Goal: Task Accomplishment & Management: Use online tool/utility

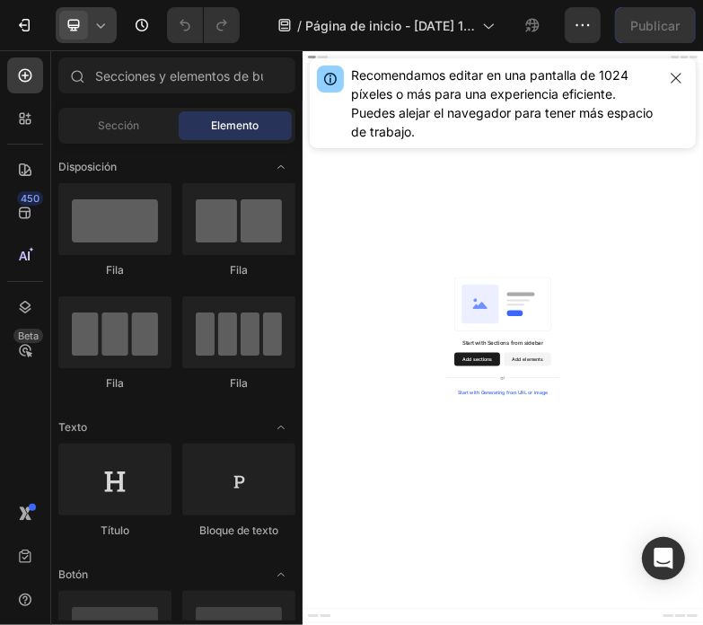
click at [90, 24] on div at bounding box center [86, 25] width 61 height 36
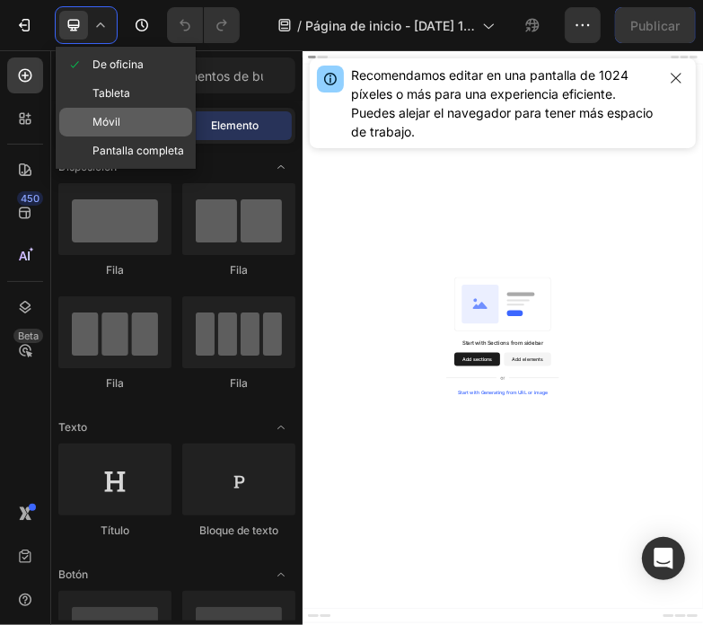
click at [112, 118] on font "Móvil" at bounding box center [106, 121] width 28 height 13
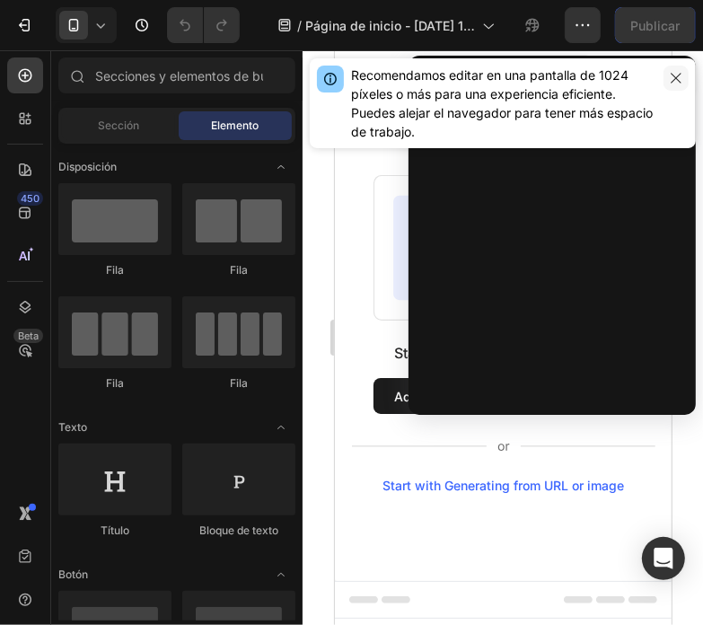
click at [674, 71] on icon "button" at bounding box center [676, 78] width 14 height 14
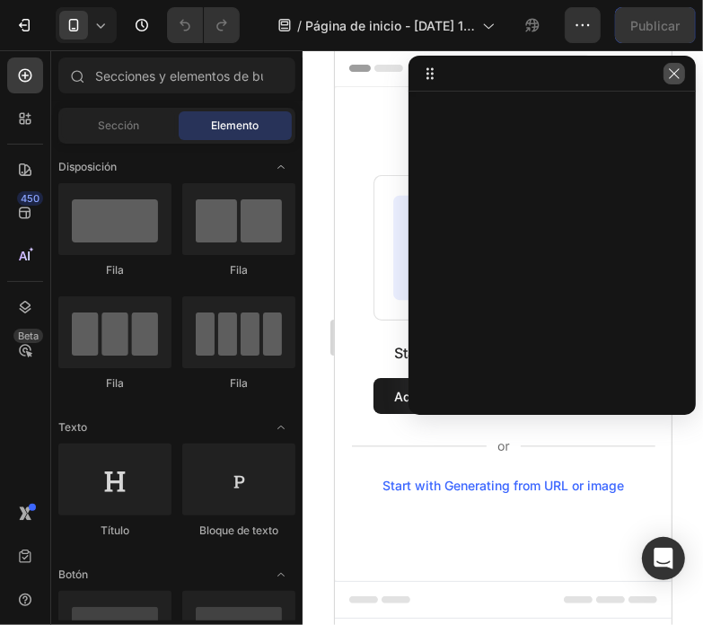
click at [678, 75] on icon "button" at bounding box center [674, 73] width 14 height 14
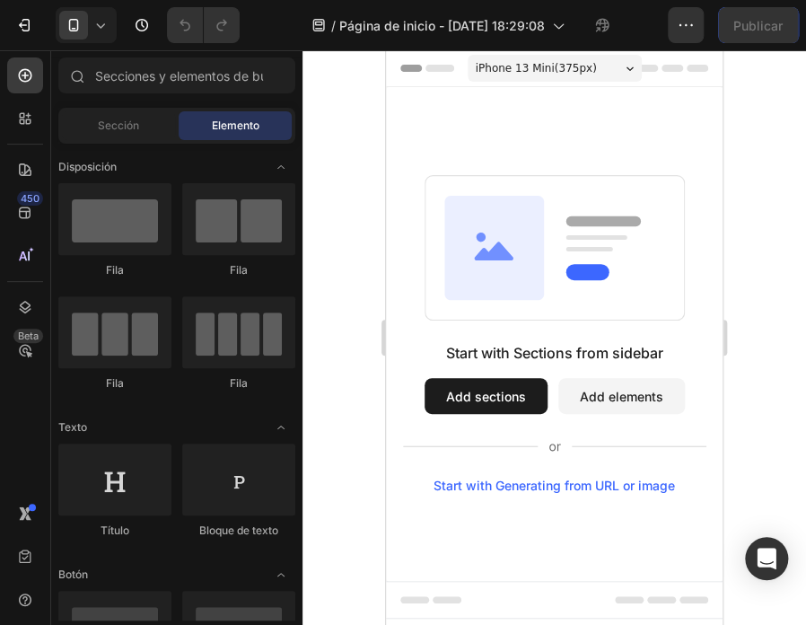
click at [493, 405] on button "Add sections" at bounding box center [486, 396] width 123 height 36
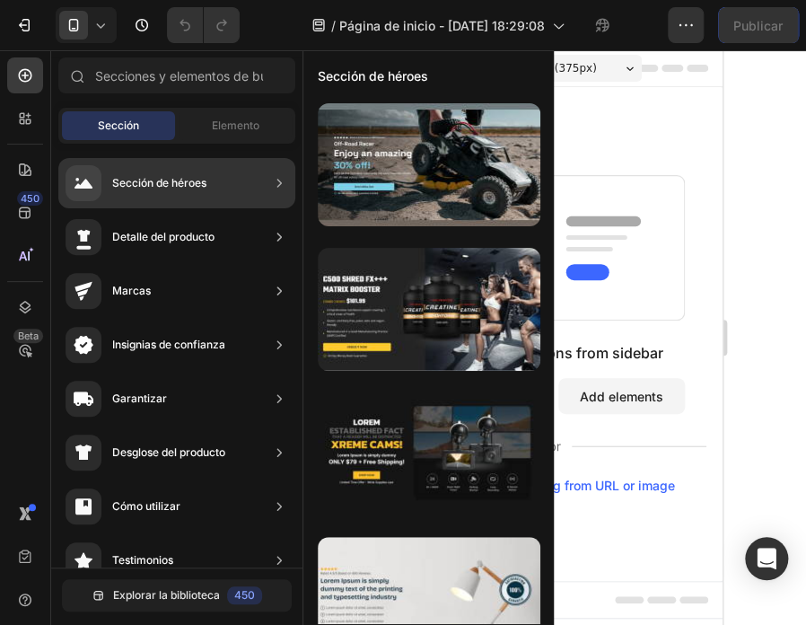
click at [177, 184] on font "Sección de héroes" at bounding box center [159, 182] width 94 height 13
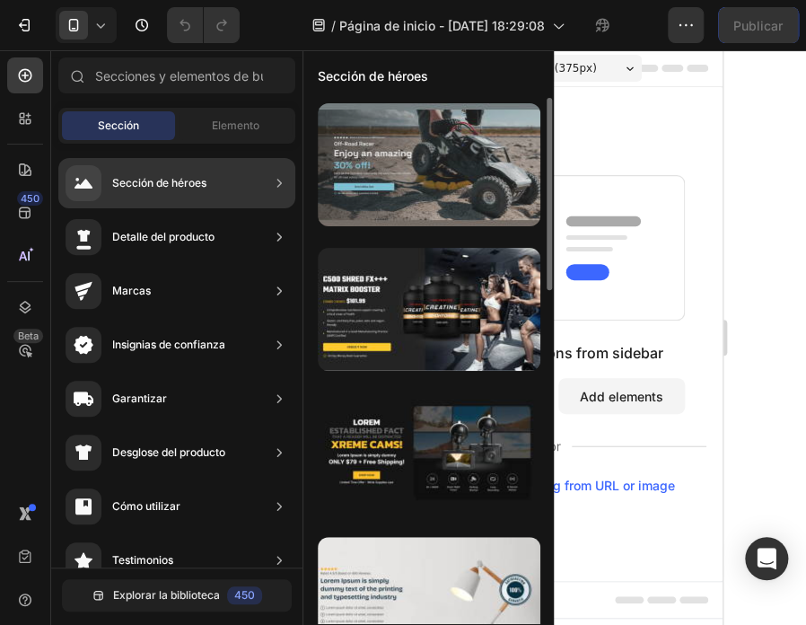
click at [417, 170] on div at bounding box center [429, 164] width 223 height 123
click at [381, 165] on div at bounding box center [429, 164] width 223 height 123
click at [456, 194] on div at bounding box center [429, 164] width 223 height 123
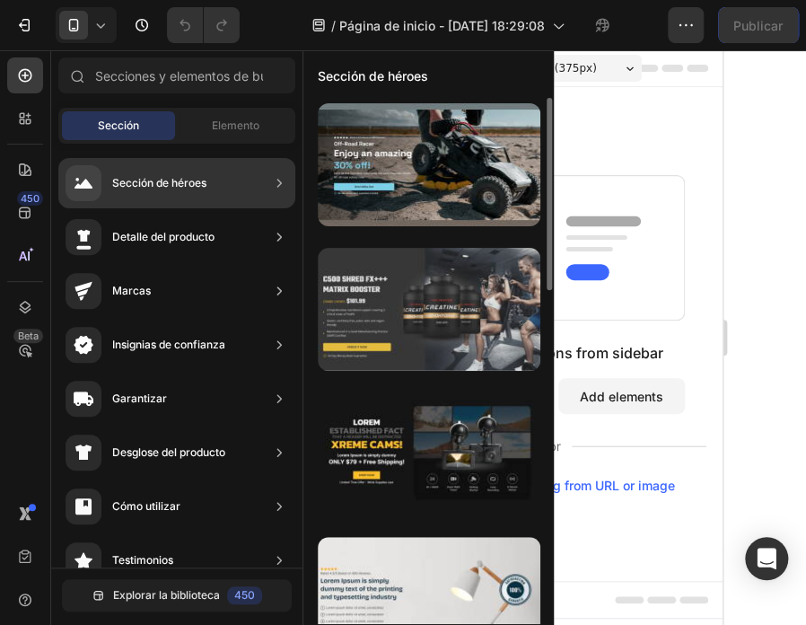
click at [509, 366] on div at bounding box center [429, 309] width 223 height 123
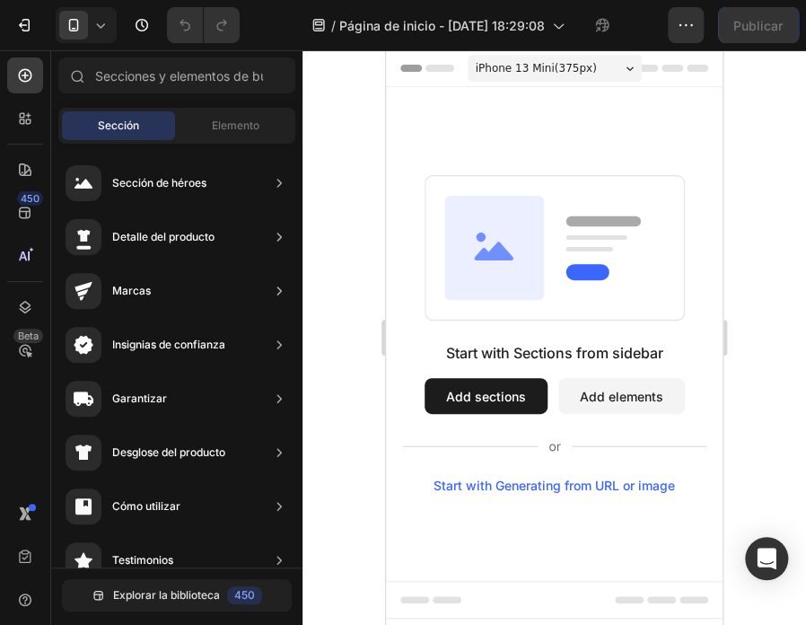
click at [500, 389] on button "Add sections" at bounding box center [486, 396] width 123 height 36
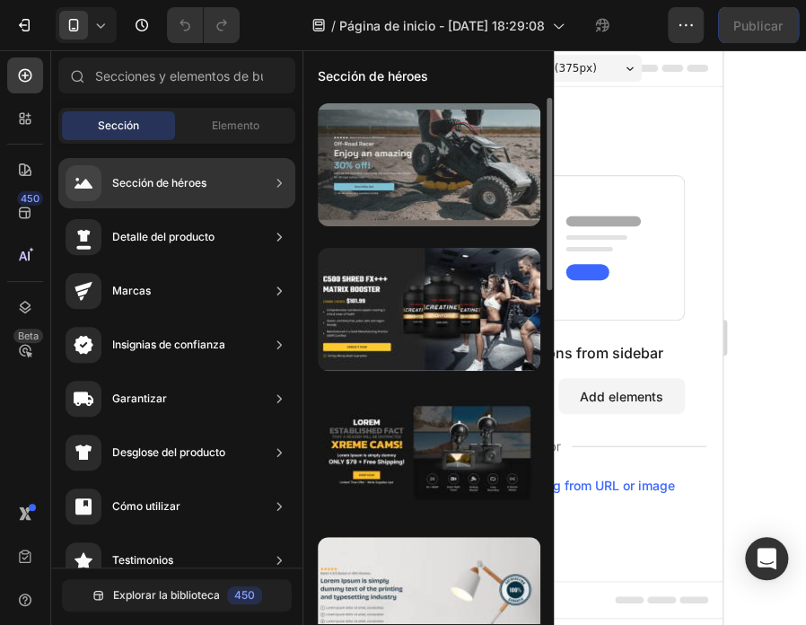
click at [327, 184] on div at bounding box center [429, 164] width 223 height 123
click at [391, 156] on div at bounding box center [429, 164] width 223 height 123
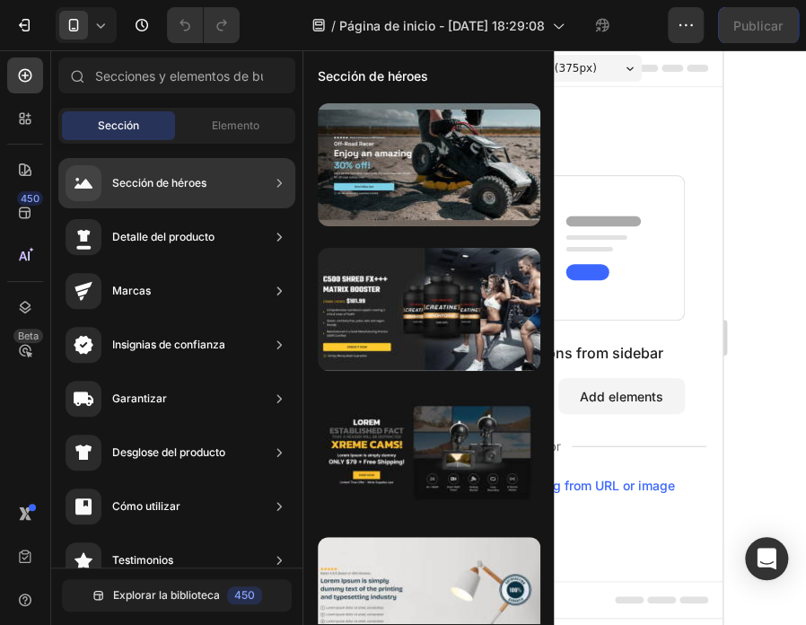
click at [274, 180] on icon at bounding box center [279, 183] width 18 height 18
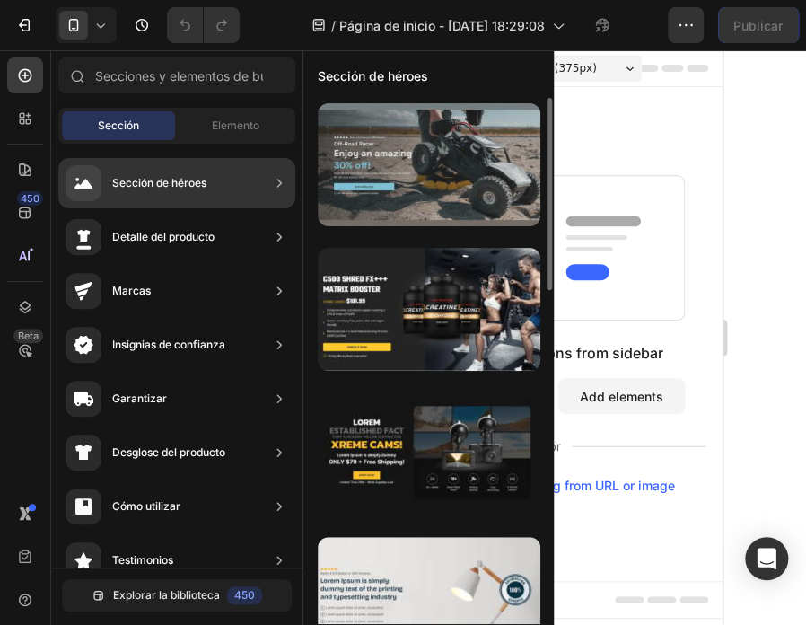
click at [361, 180] on div at bounding box center [429, 164] width 223 height 123
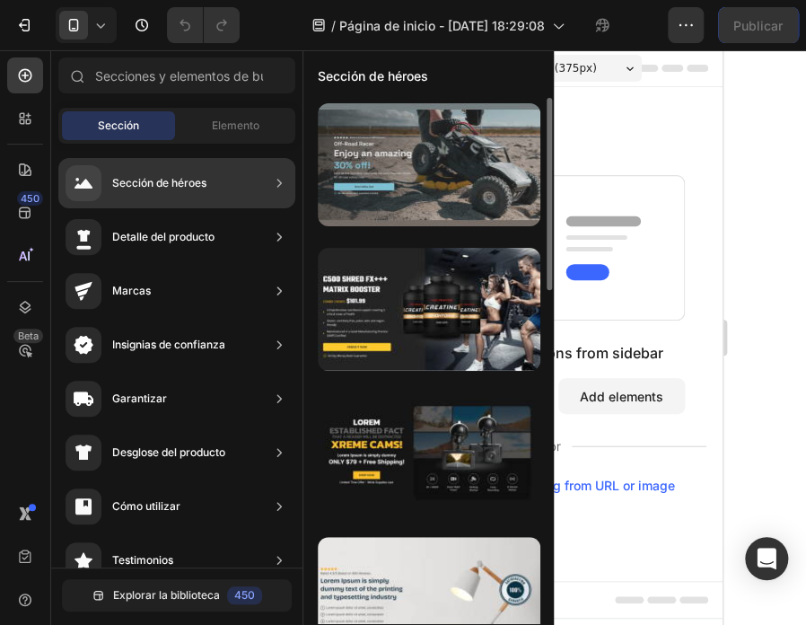
click at [361, 180] on div at bounding box center [429, 164] width 223 height 123
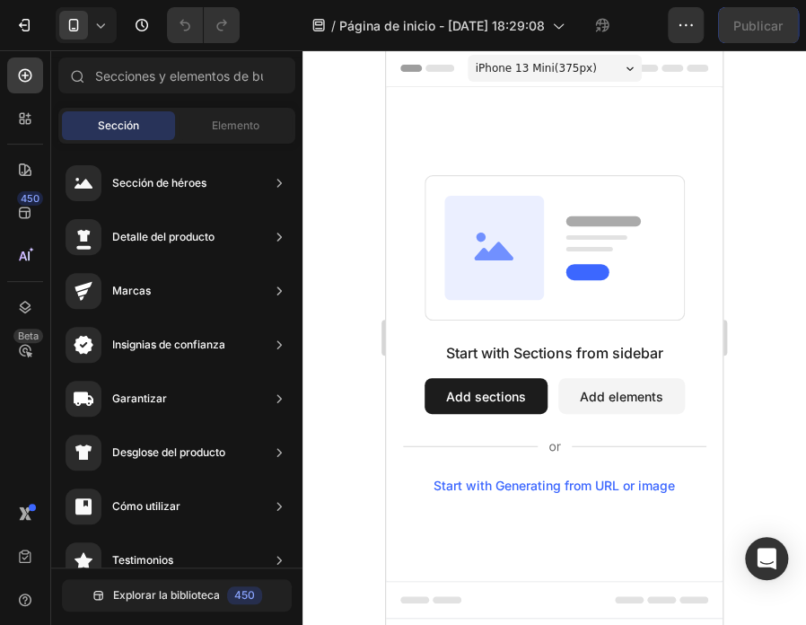
click at [508, 393] on button "Add sections" at bounding box center [486, 396] width 123 height 36
click at [458, 376] on div "Start with Sections from sidebar Add sections Add elements Start with Generatin…" at bounding box center [555, 417] width 304 height 151
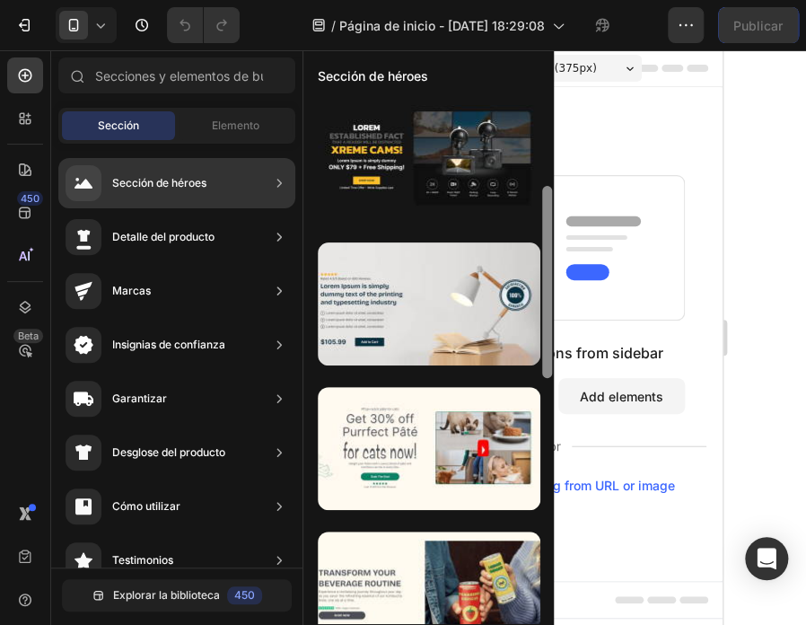
scroll to position [307, 0]
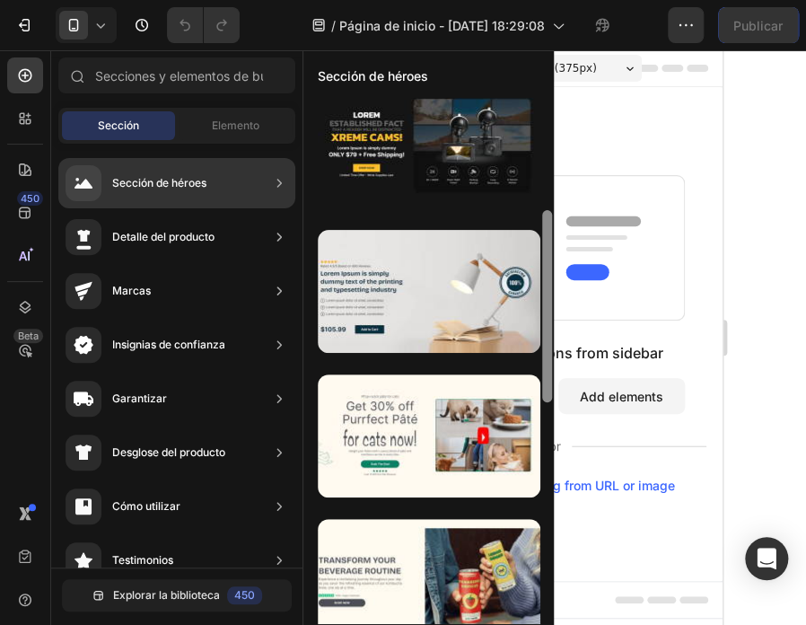
drag, startPoint x: 547, startPoint y: 224, endPoint x: 542, endPoint y: 337, distance: 113.2
click at [542, 337] on div at bounding box center [547, 306] width 10 height 192
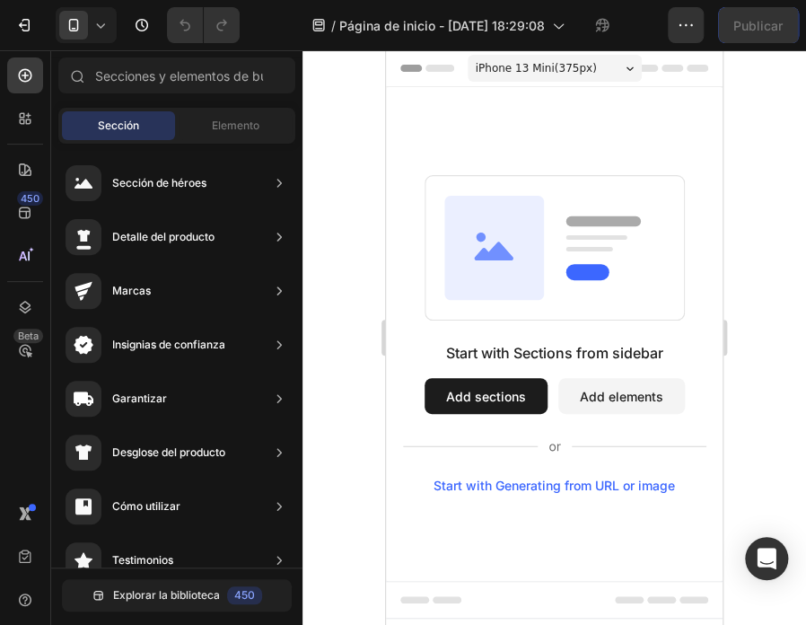
drag, startPoint x: 929, startPoint y: 387, endPoint x: 556, endPoint y: 199, distance: 418.1
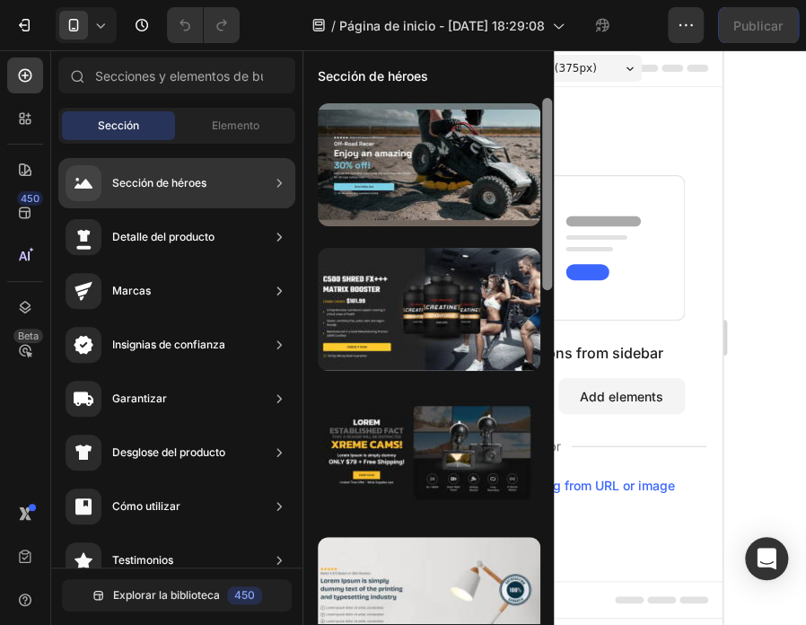
click at [288, 189] on div "Sección de héroes" at bounding box center [176, 183] width 237 height 50
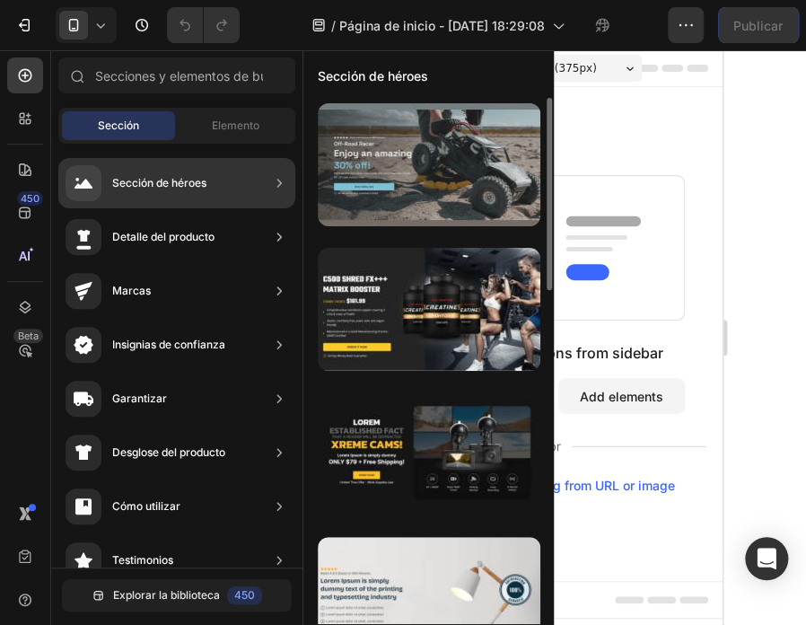
click at [373, 160] on div at bounding box center [429, 164] width 223 height 123
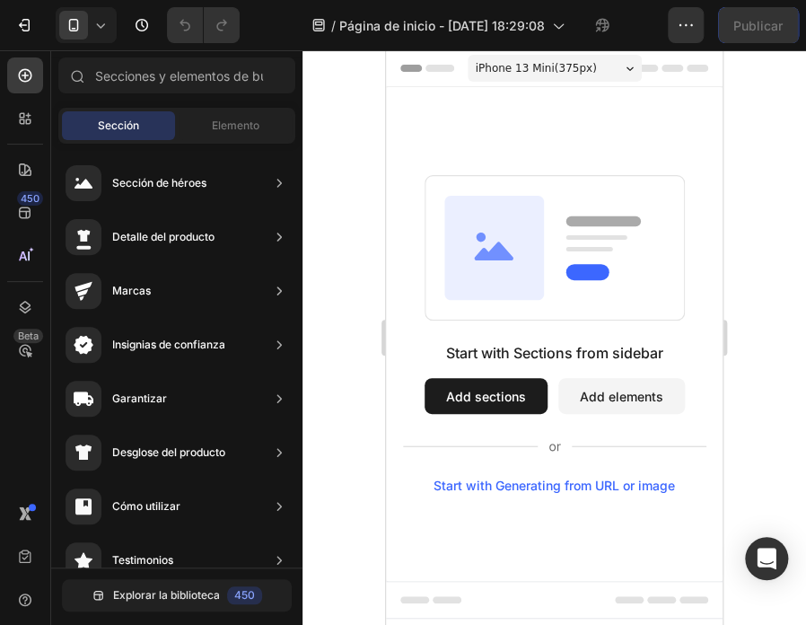
click at [491, 380] on button "Add sections" at bounding box center [486, 396] width 123 height 36
click at [491, 405] on button "Add sections" at bounding box center [486, 396] width 123 height 36
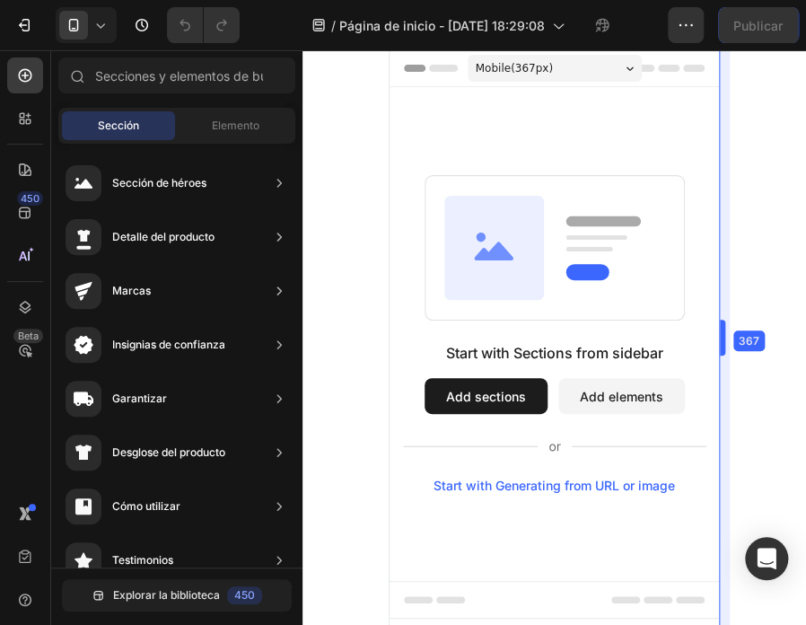
drag, startPoint x: 726, startPoint y: 339, endPoint x: 718, endPoint y: 275, distance: 65.1
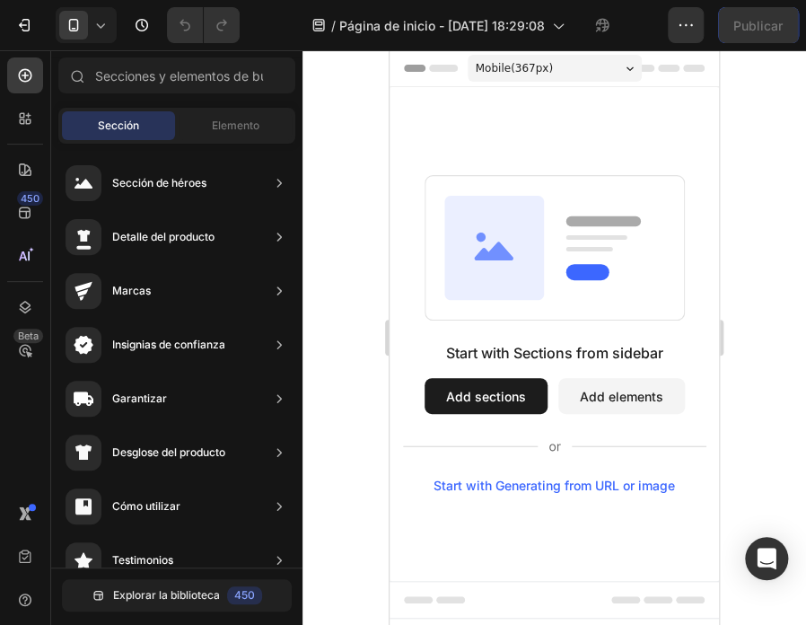
click at [702, 193] on div at bounding box center [555, 337] width 504 height 575
click at [25, 114] on icon at bounding box center [25, 119] width 18 height 18
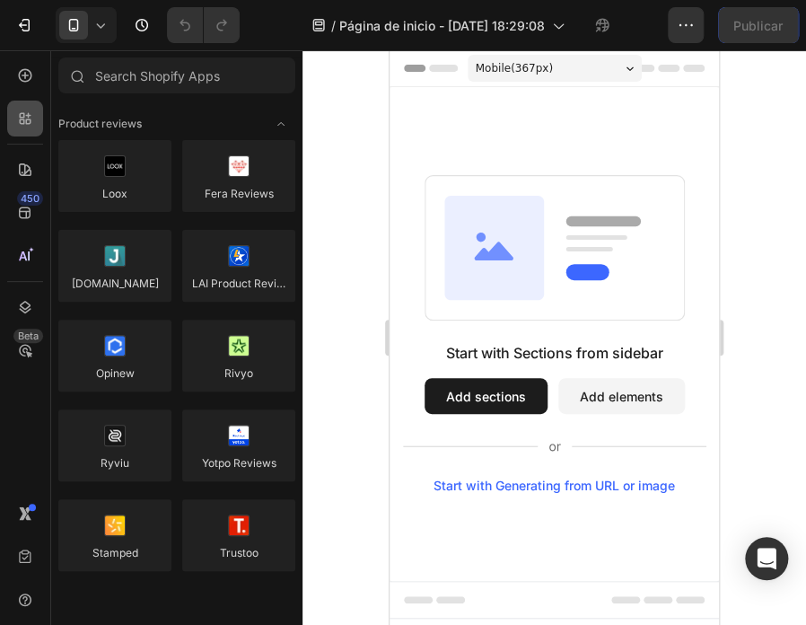
click at [25, 114] on icon at bounding box center [25, 119] width 18 height 18
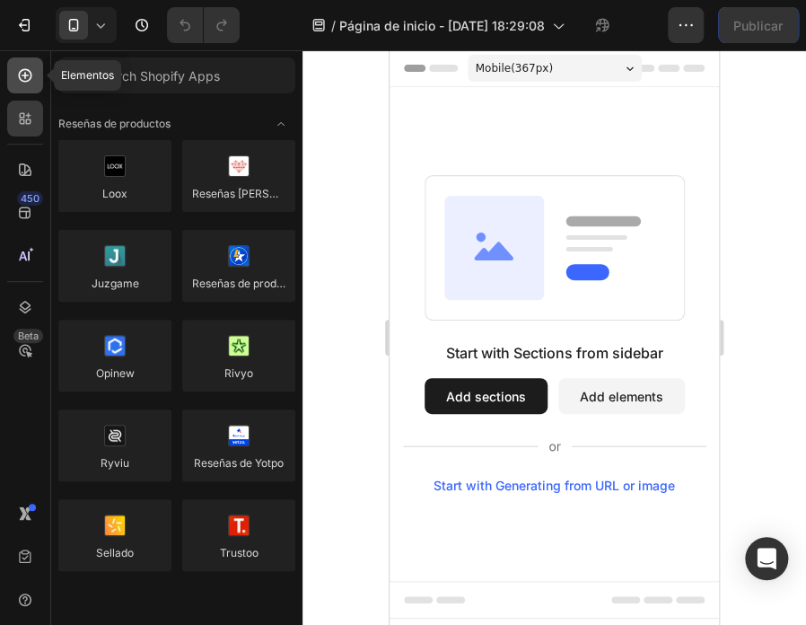
click at [26, 73] on icon at bounding box center [25, 75] width 18 height 18
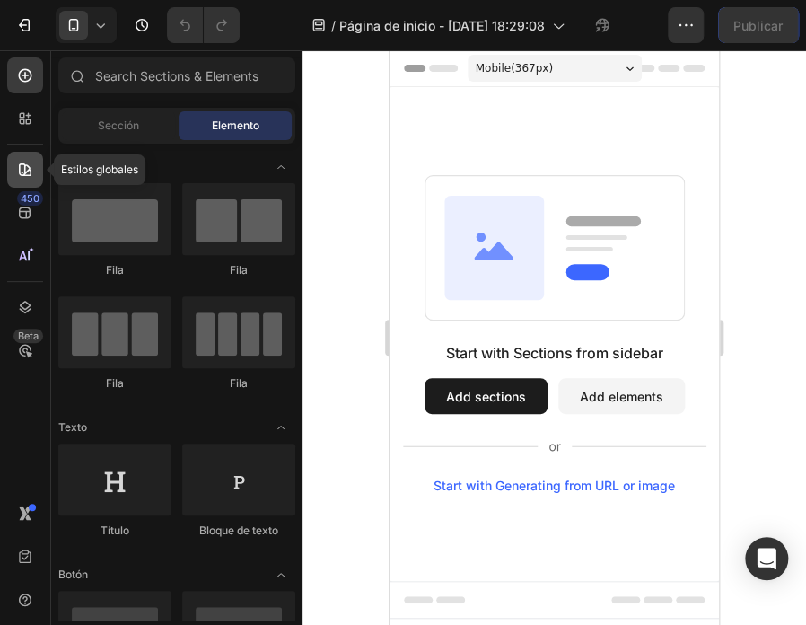
click at [25, 164] on icon at bounding box center [25, 170] width 18 height 18
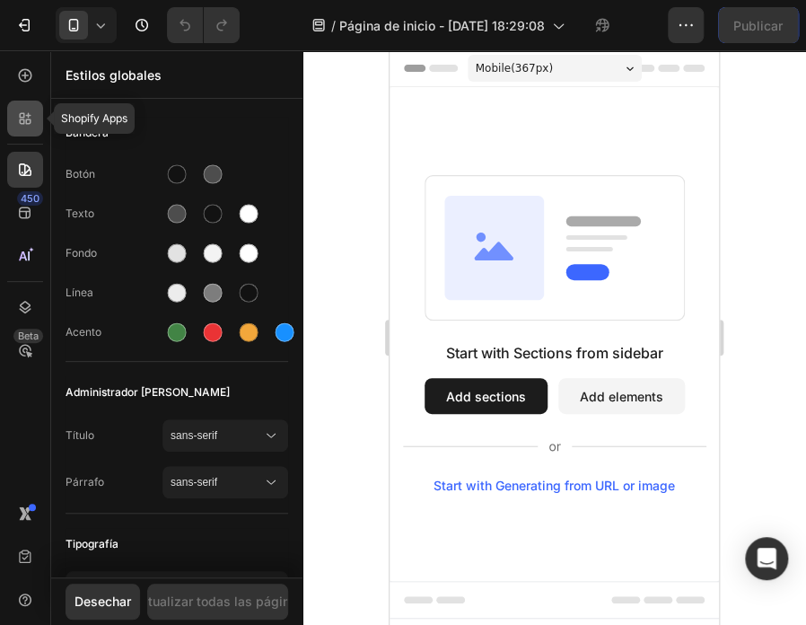
click at [22, 114] on icon at bounding box center [22, 115] width 5 height 5
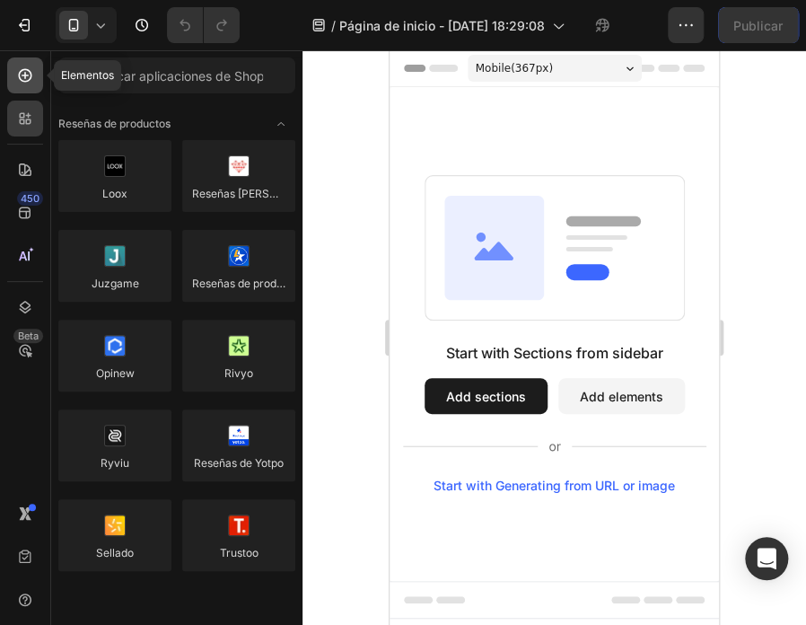
click at [23, 82] on icon at bounding box center [25, 75] width 18 height 18
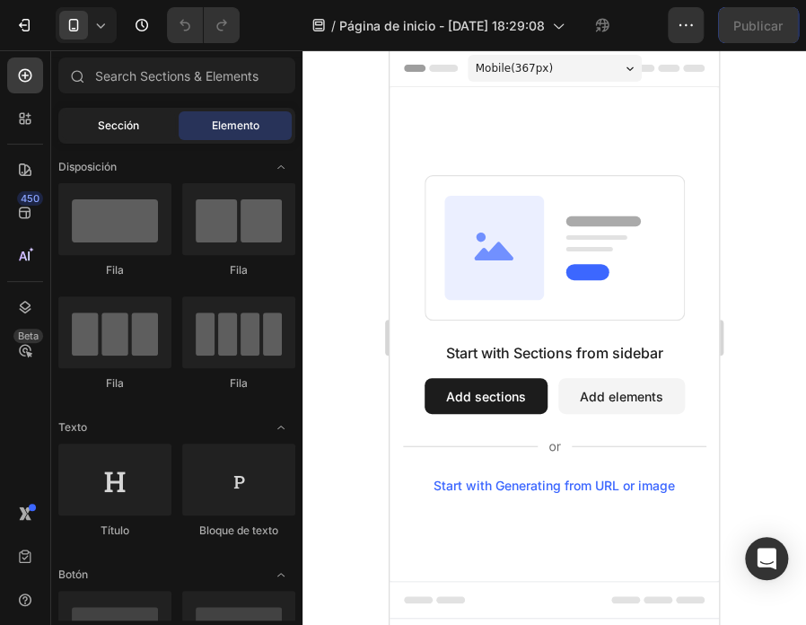
click at [125, 119] on font "Sección" at bounding box center [118, 125] width 41 height 13
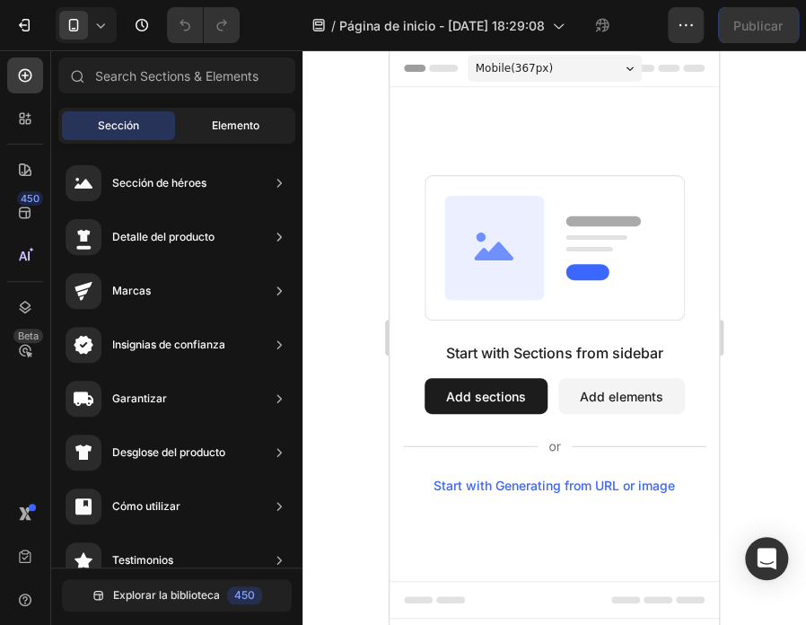
click at [214, 115] on div "Elemento" at bounding box center [235, 125] width 113 height 29
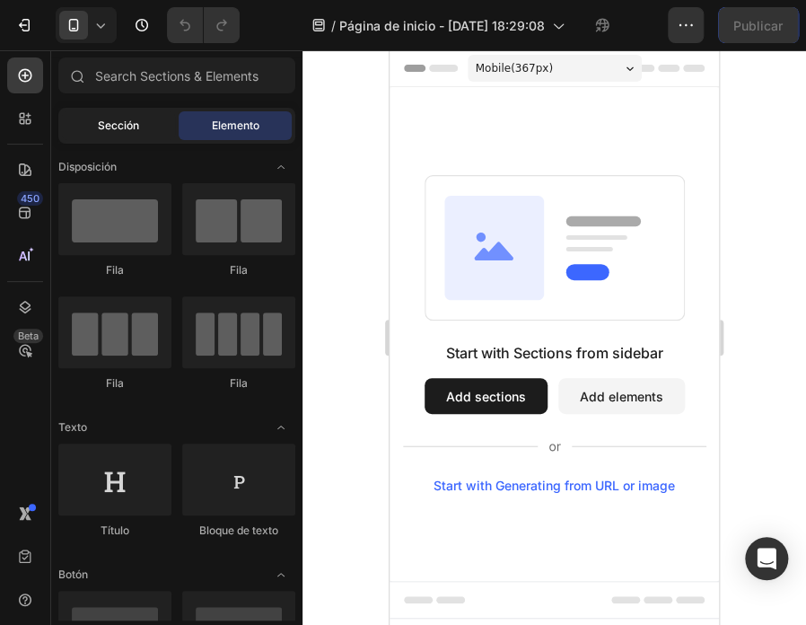
click at [122, 127] on font "Sección" at bounding box center [118, 125] width 41 height 13
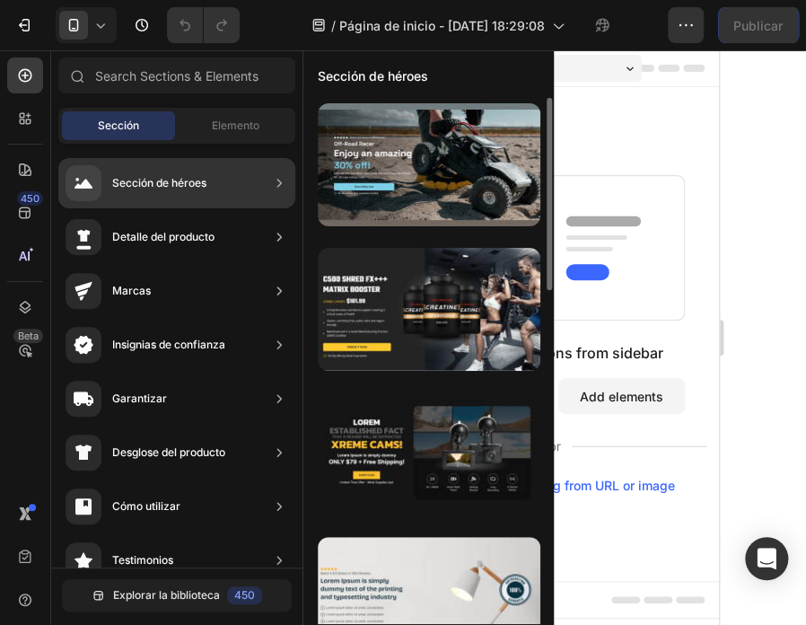
click at [146, 177] on font "Sección de héroes" at bounding box center [159, 182] width 94 height 13
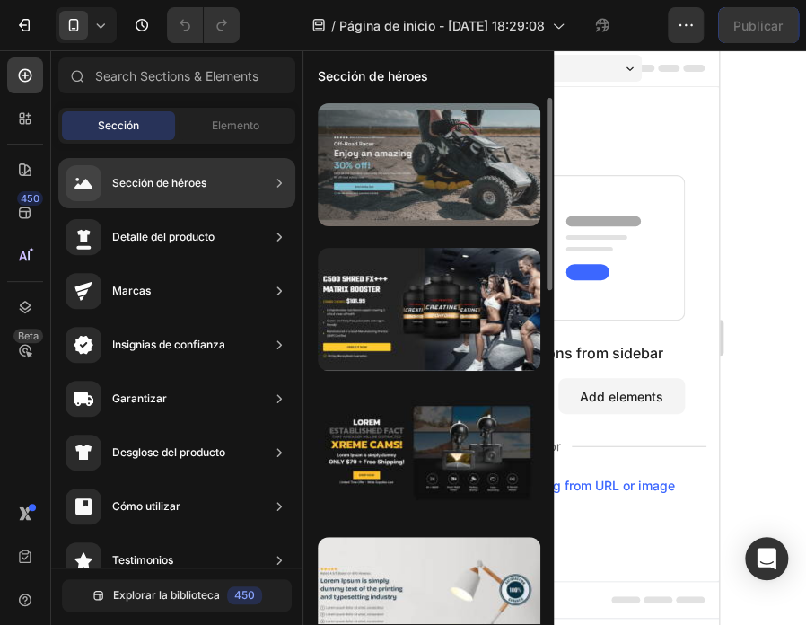
click at [401, 185] on div at bounding box center [429, 164] width 223 height 123
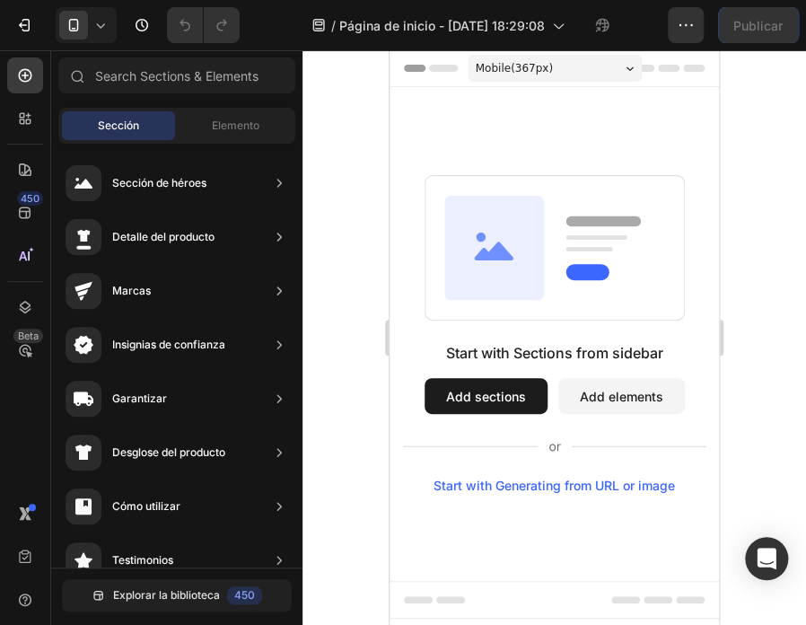
drag, startPoint x: 938, startPoint y: 247, endPoint x: 552, endPoint y: 271, distance: 386.9
click at [538, 254] on icon at bounding box center [495, 248] width 100 height 104
click at [423, 260] on div "Start with Sections from sidebar Add sections Add elements Start with Generatin…" at bounding box center [555, 334] width 330 height 318
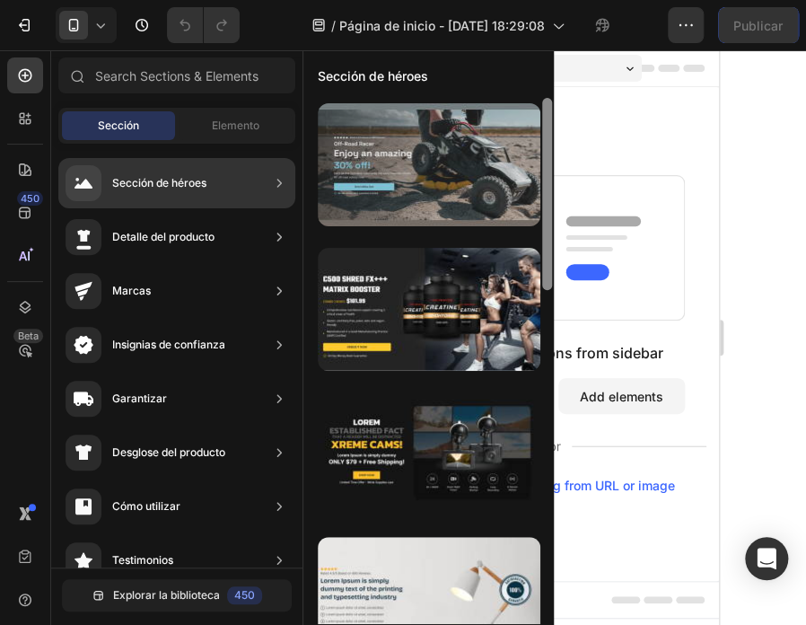
click at [382, 152] on div at bounding box center [429, 164] width 223 height 123
click at [427, 171] on div at bounding box center [429, 164] width 223 height 123
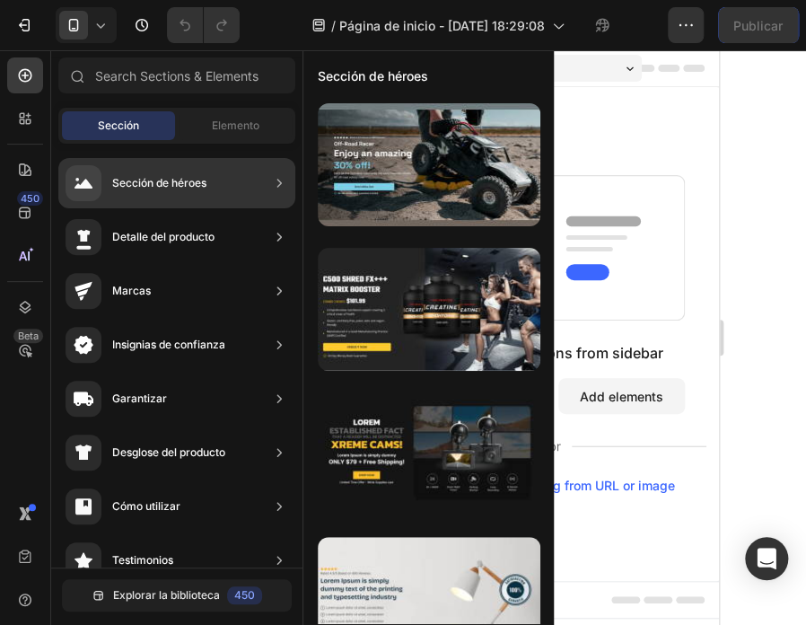
click at [251, 187] on div "Sección de héroes" at bounding box center [176, 183] width 237 height 50
click at [278, 181] on icon at bounding box center [279, 183] width 4 height 8
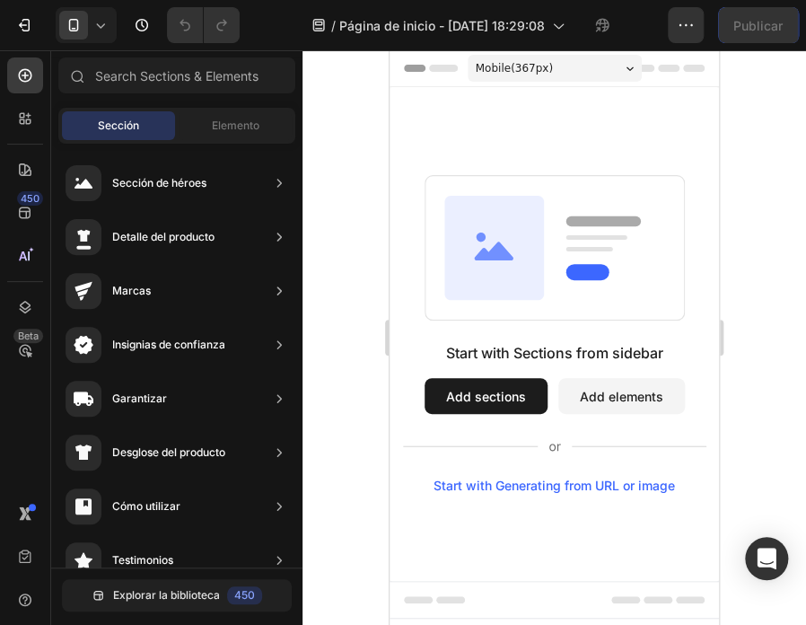
click at [576, 227] on rect at bounding box center [555, 248] width 260 height 145
click at [540, 236] on icon at bounding box center [495, 248] width 100 height 104
click at [458, 390] on button "Add sections" at bounding box center [486, 396] width 123 height 36
click at [238, 137] on div "Elemento" at bounding box center [235, 125] width 113 height 29
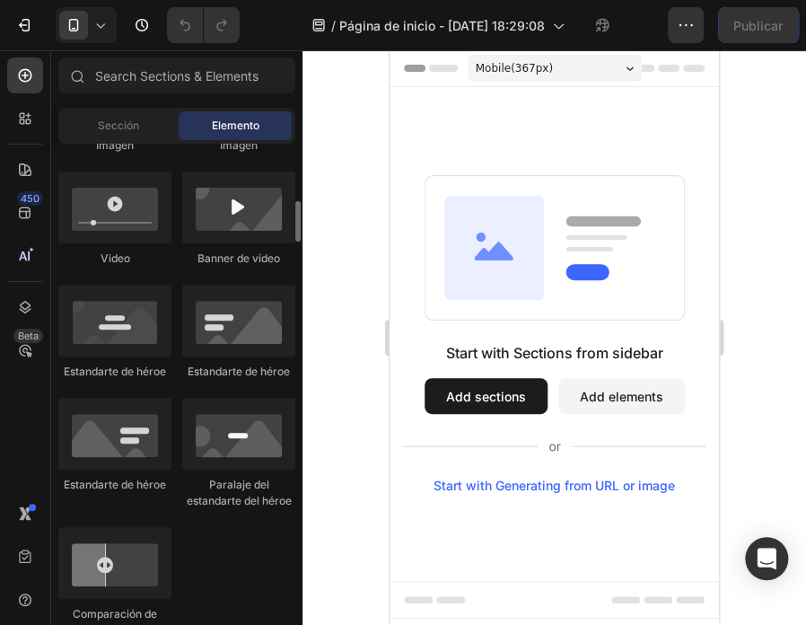
scroll to position [654, 0]
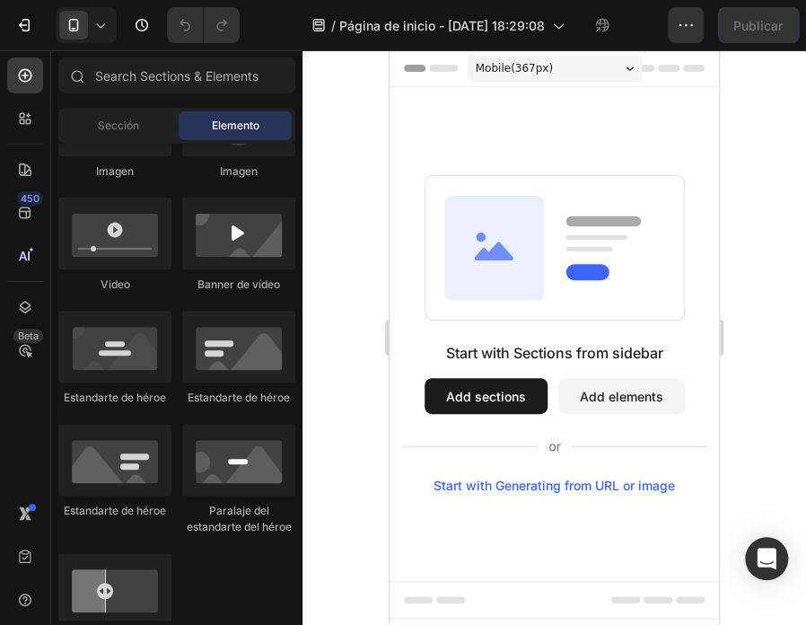
click at [226, 131] on font "Elemento" at bounding box center [236, 125] width 48 height 13
click at [137, 117] on div "Sección" at bounding box center [118, 125] width 113 height 29
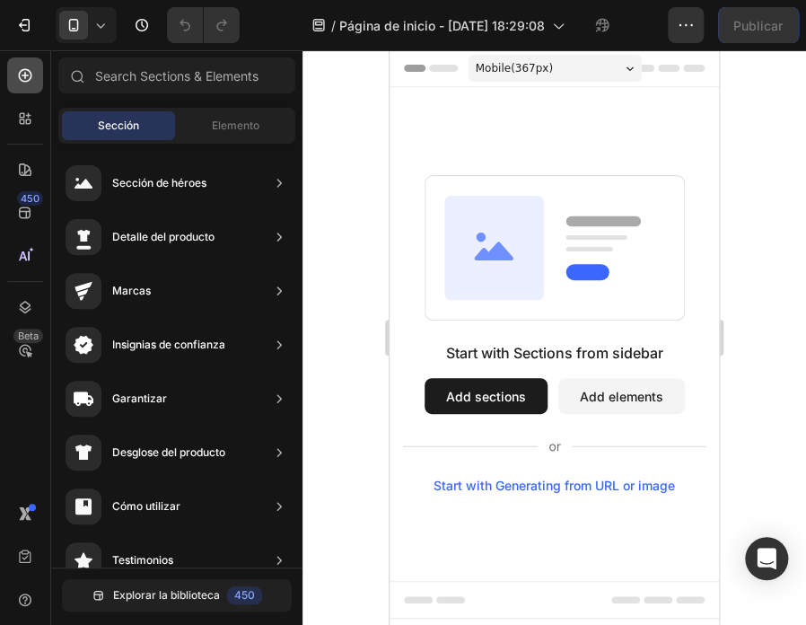
click at [22, 78] on icon at bounding box center [25, 75] width 18 height 18
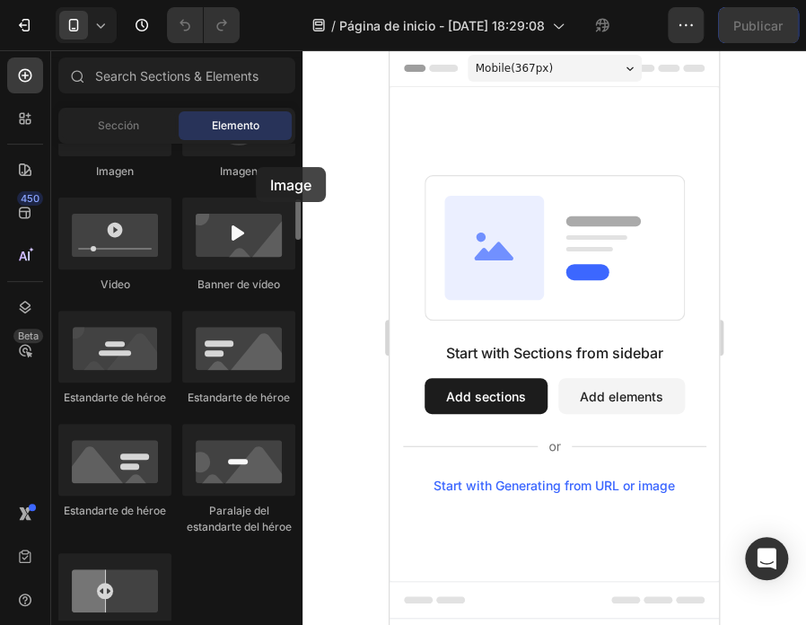
click at [256, 167] on font "Imagen" at bounding box center [239, 170] width 38 height 13
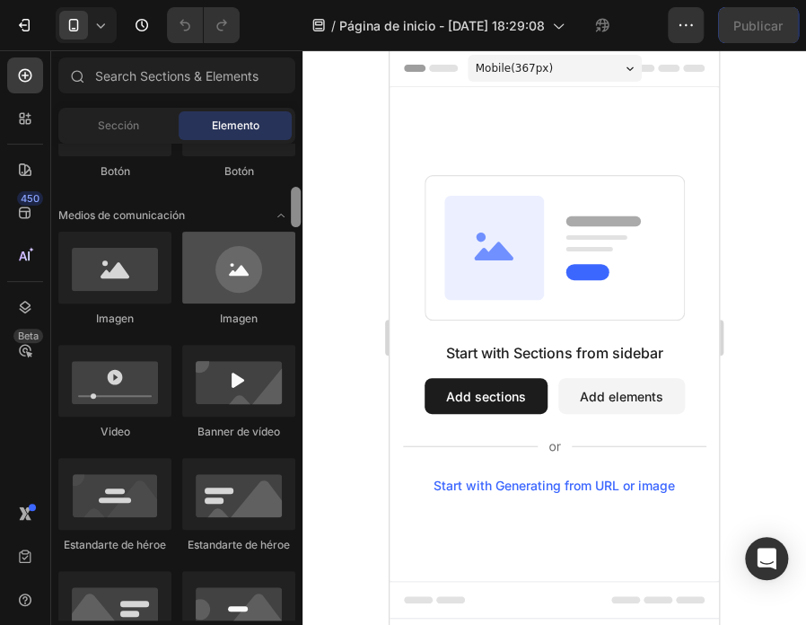
drag, startPoint x: 297, startPoint y: 211, endPoint x: 273, endPoint y: 201, distance: 26.2
click at [273, 201] on div "Disposición [GEOGRAPHIC_DATA] [GEOGRAPHIC_DATA] [GEOGRAPHIC_DATA] Fila Texto Tí…" at bounding box center [176, 382] width 251 height 477
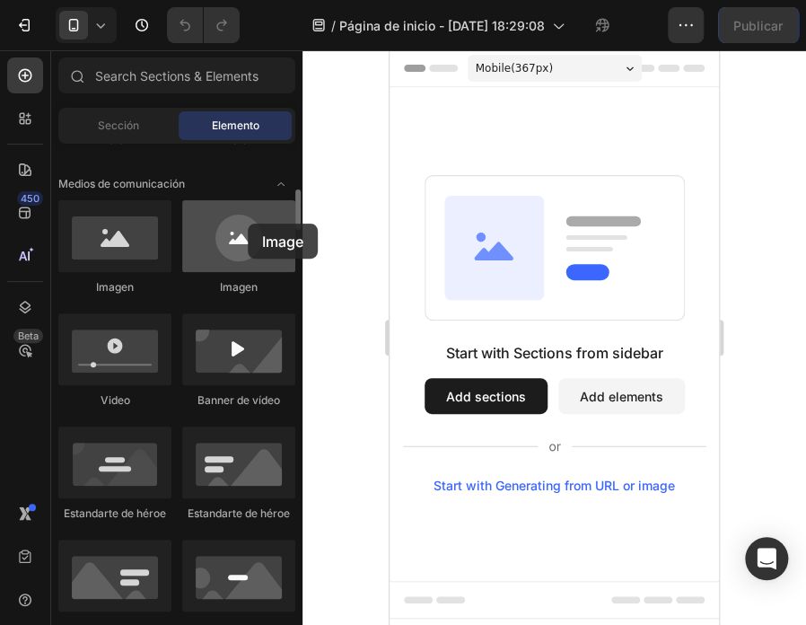
click at [248, 224] on div at bounding box center [238, 236] width 113 height 72
click at [220, 236] on div at bounding box center [238, 236] width 113 height 72
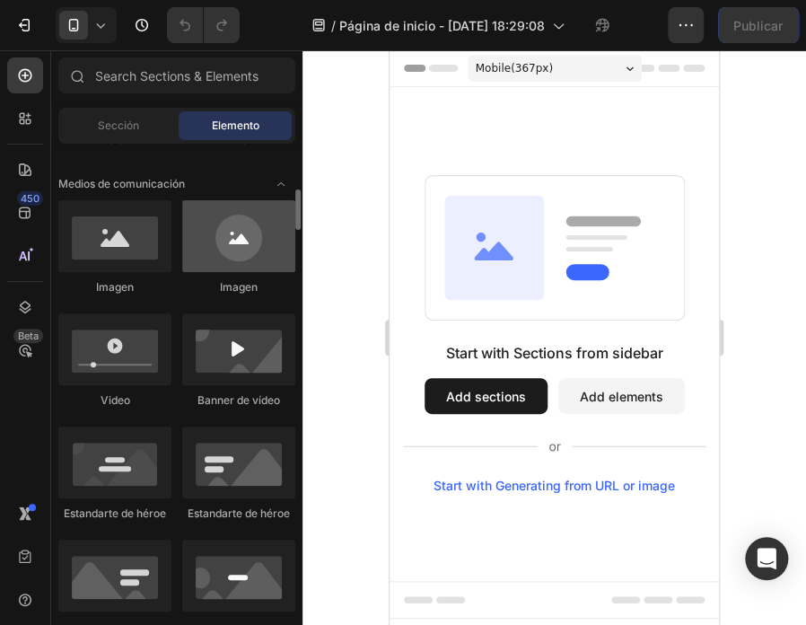
click at [266, 217] on div at bounding box center [238, 236] width 113 height 72
click at [213, 249] on div at bounding box center [238, 236] width 113 height 72
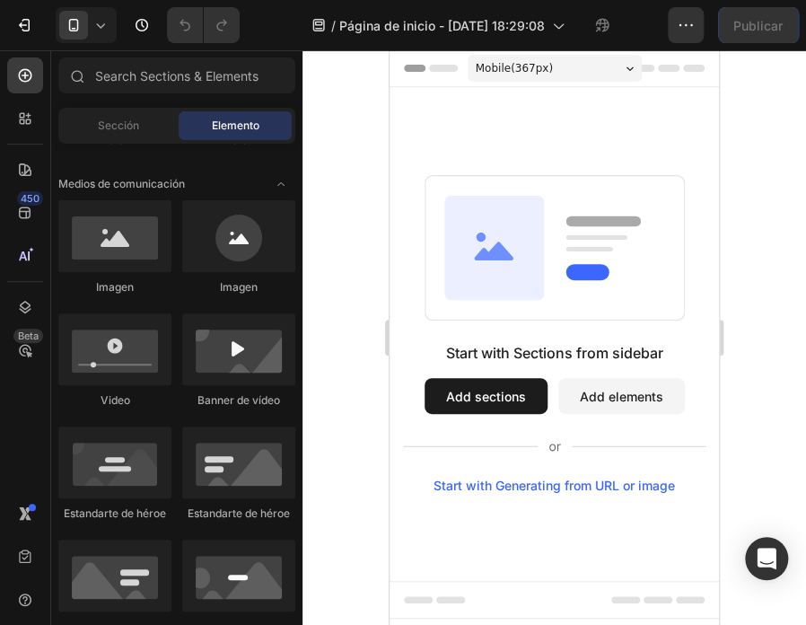
click at [428, 124] on div "Start with Sections from sidebar Add sections Add elements Start with Generatin…" at bounding box center [555, 334] width 330 height 494
click at [500, 261] on icon at bounding box center [495, 248] width 100 height 104
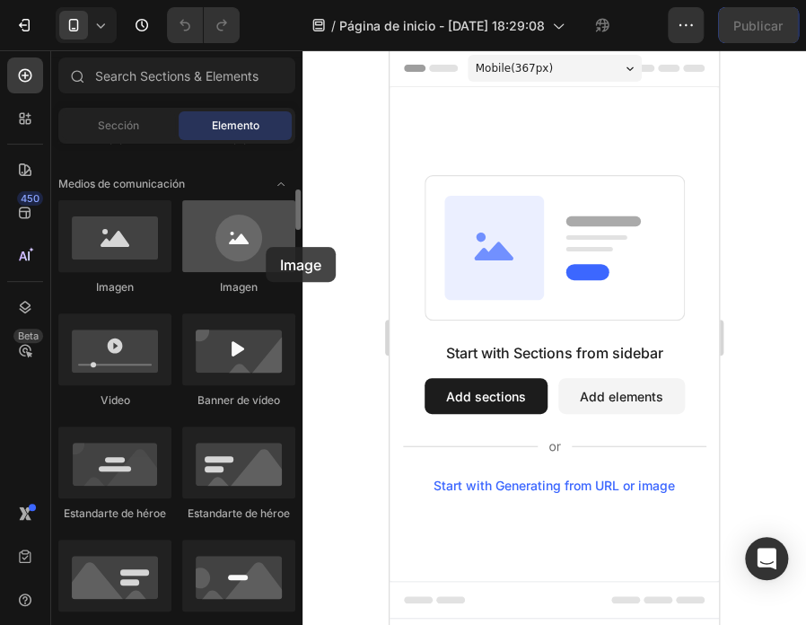
click at [266, 247] on div at bounding box center [238, 236] width 113 height 72
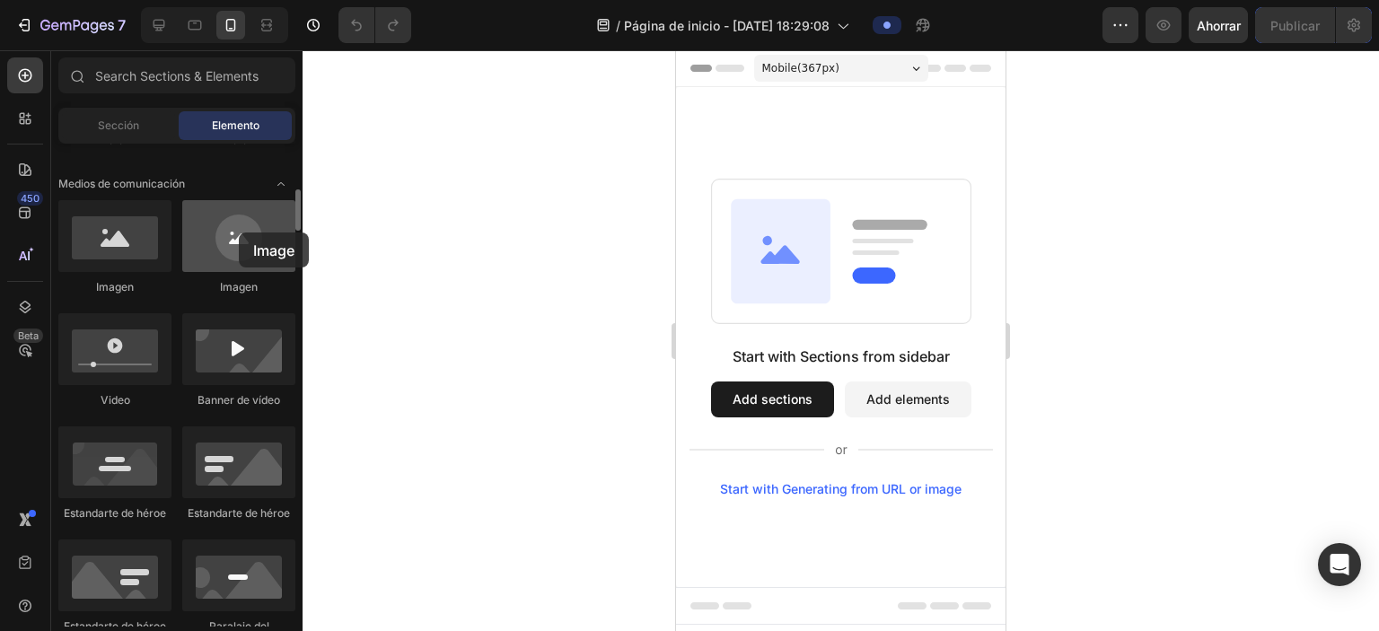
click at [239, 233] on div at bounding box center [238, 236] width 113 height 72
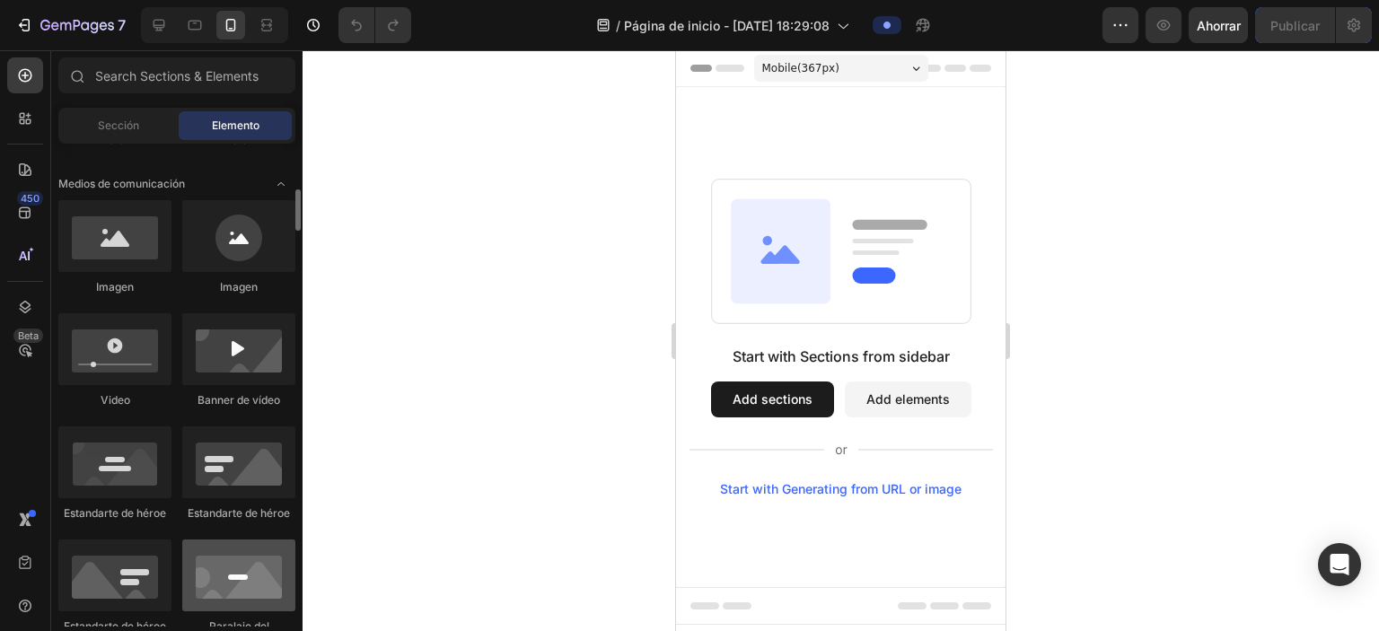
click at [225, 563] on div at bounding box center [238, 576] width 113 height 72
click at [702, 406] on button "Add sections" at bounding box center [772, 400] width 123 height 36
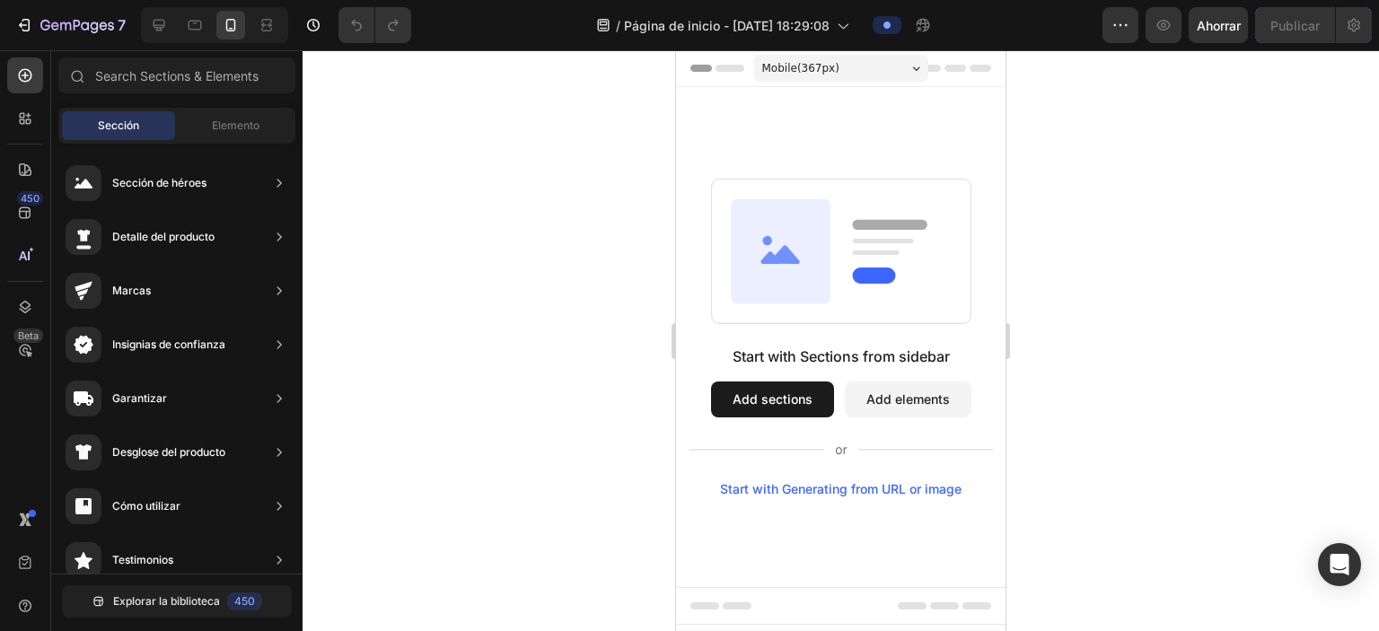
click at [702, 264] on icon at bounding box center [781, 250] width 100 height 104
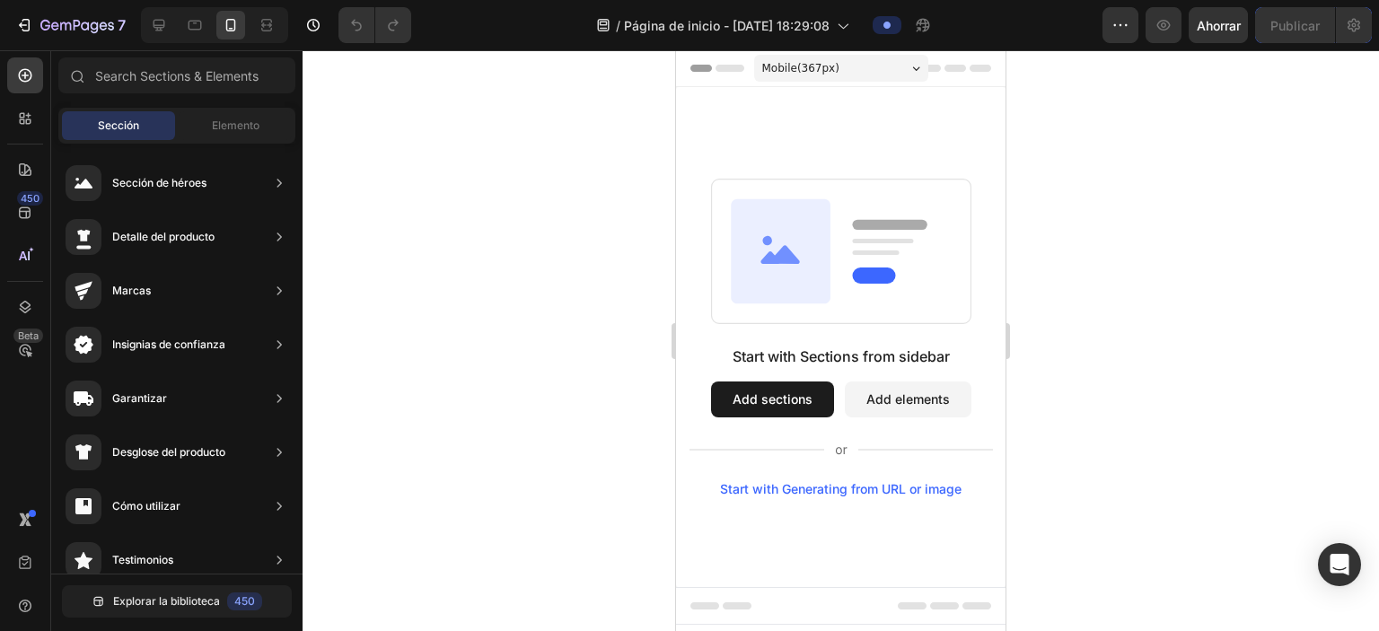
drag, startPoint x: 814, startPoint y: 264, endPoint x: 1203, endPoint y: -49, distance: 500.1
click at [702, 50] on html "Mobile ( 367 px) iPhone 13 Mini iPhone 13 Pro iPhone 11 Pro Max iPhone 15 Pro M…" at bounding box center [841, 340] width 330 height 581
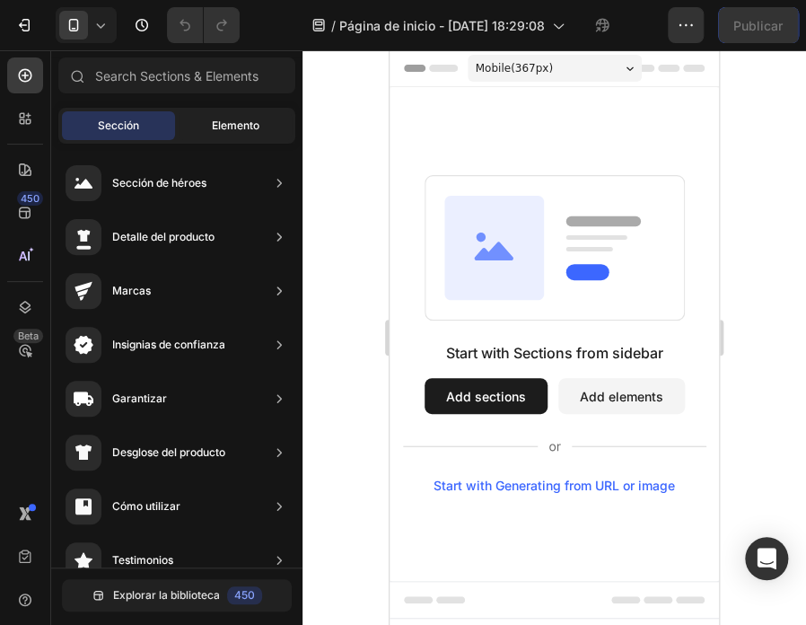
click at [238, 130] on font "Elemento" at bounding box center [236, 125] width 48 height 13
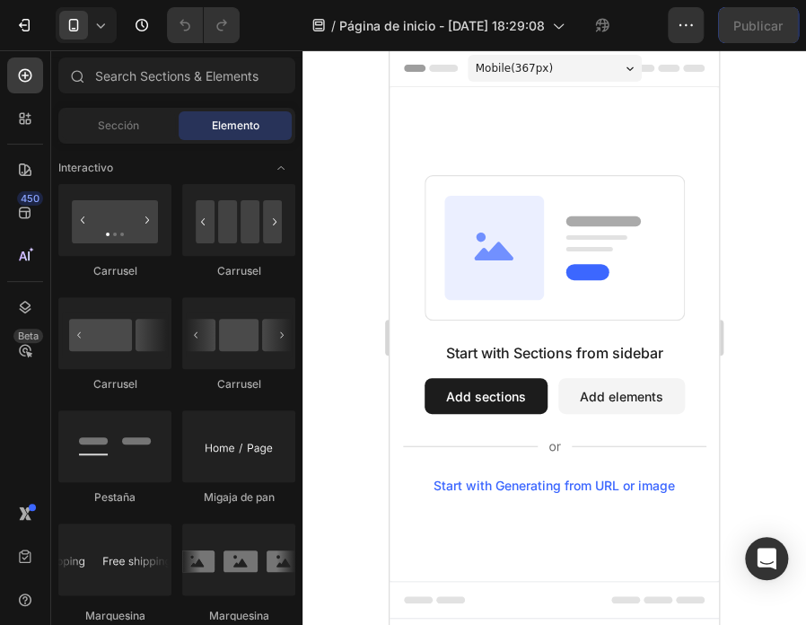
scroll to position [1374, 0]
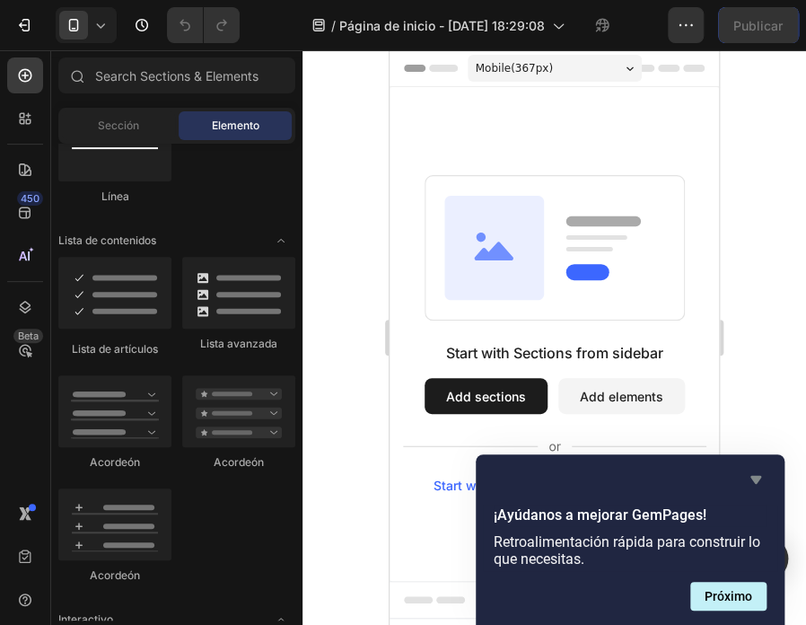
click at [702, 478] on icon "Ocultar encuesta" at bounding box center [756, 480] width 11 height 8
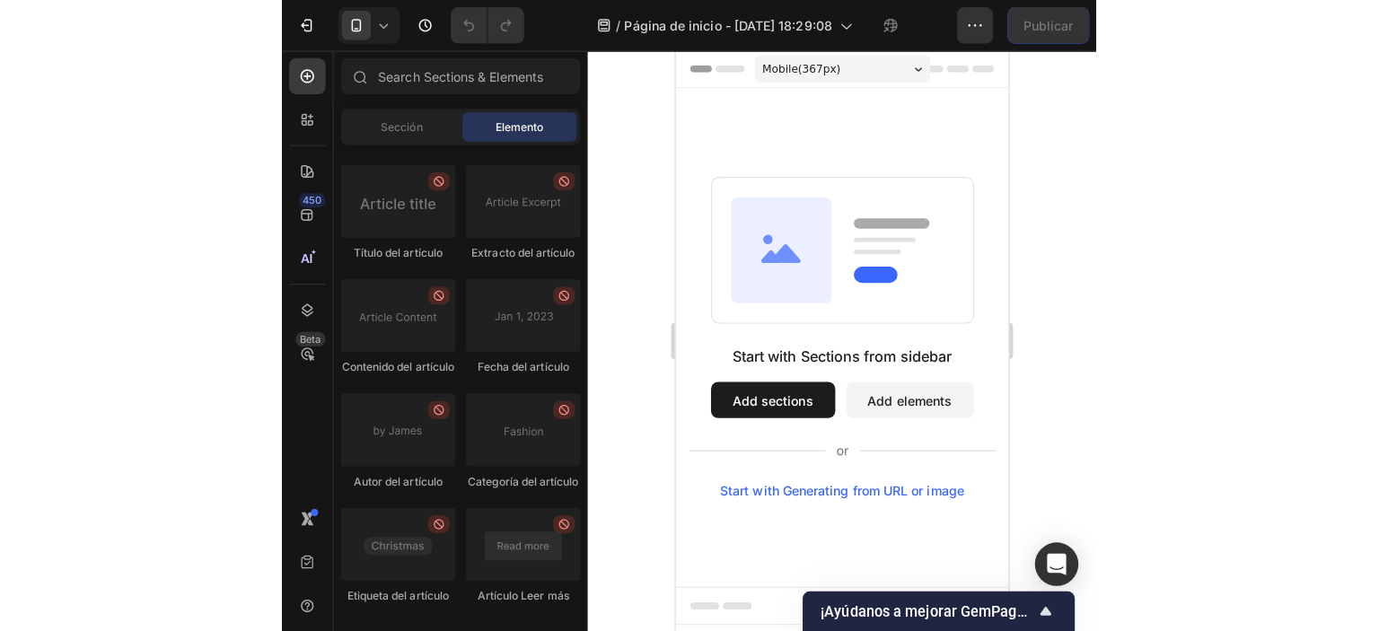
scroll to position [5120, 0]
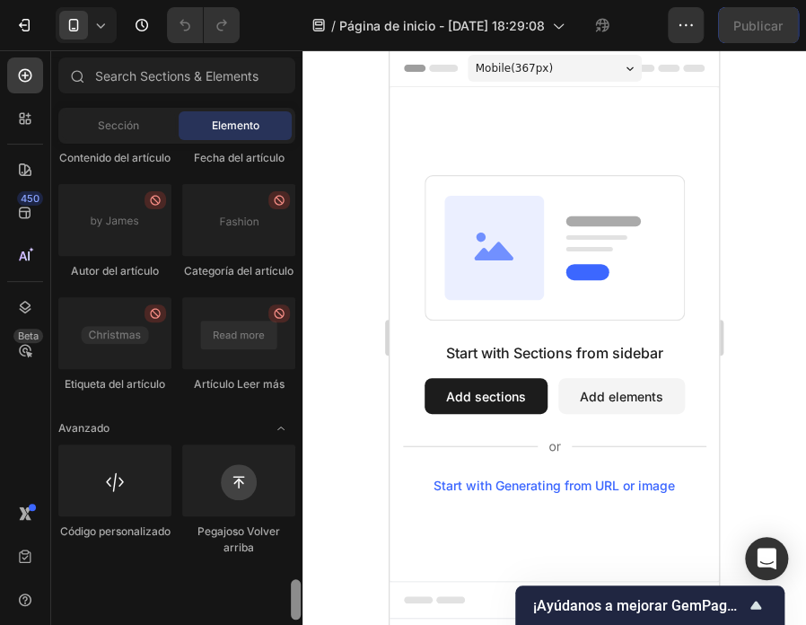
drag, startPoint x: 295, startPoint y: 271, endPoint x: 204, endPoint y: 596, distance: 337.5
click at [204, 596] on div "Disposición [GEOGRAPHIC_DATA] [GEOGRAPHIC_DATA] [GEOGRAPHIC_DATA] Fila Texto Tí…" at bounding box center [176, 382] width 251 height 477
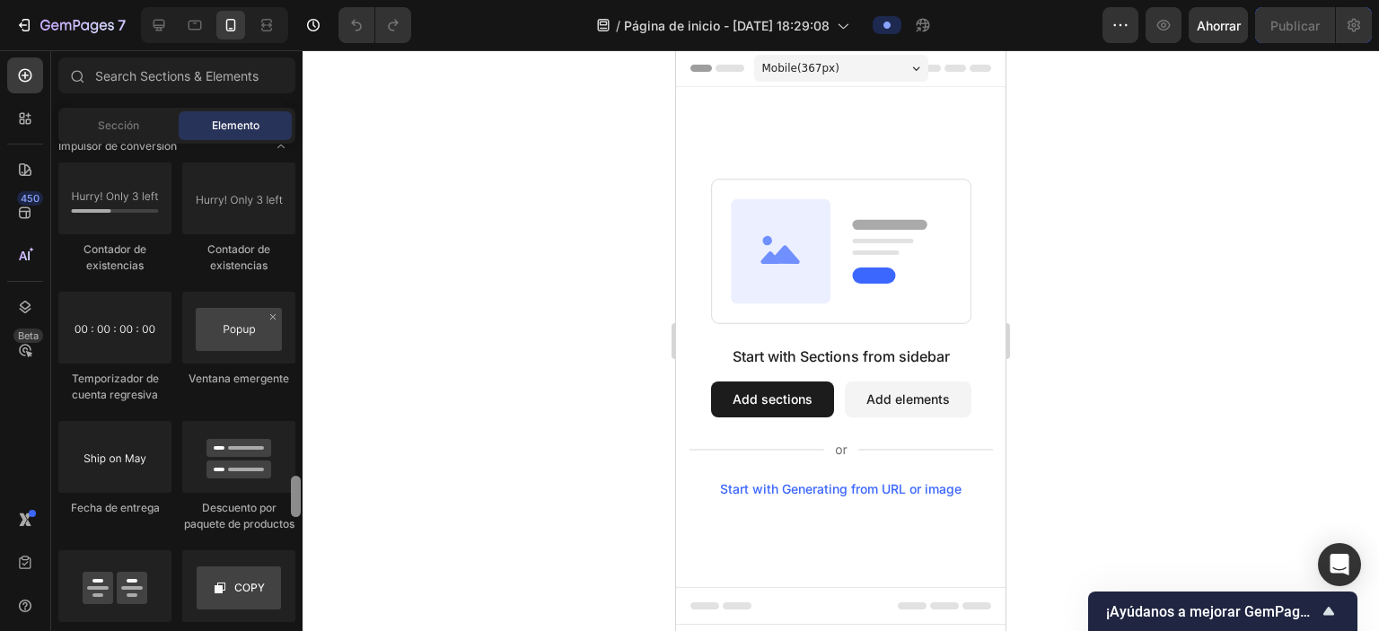
scroll to position [3721, 0]
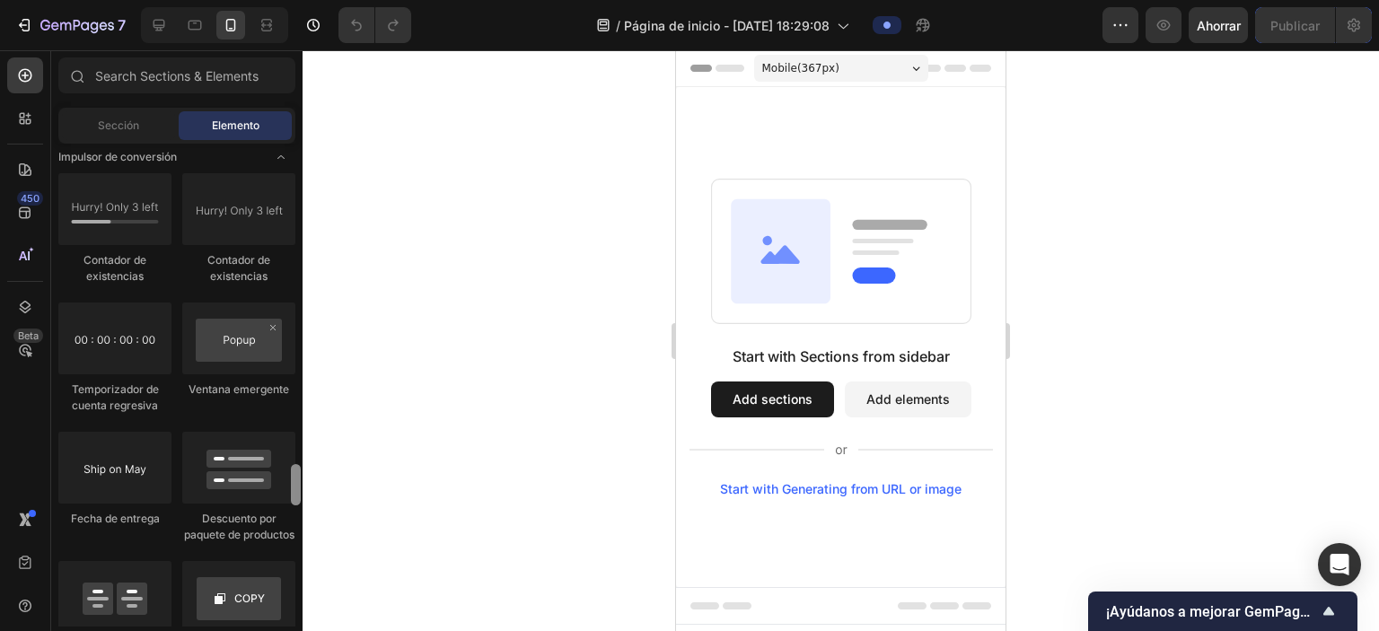
drag, startPoint x: 298, startPoint y: 595, endPoint x: 316, endPoint y: 475, distance: 121.7
click at [316, 0] on div "7 / Página de inicio - [DATE] 18:29:08 Avance Ahorrar Publicar 450 Beta Seccion…" at bounding box center [689, 0] width 1379 height 0
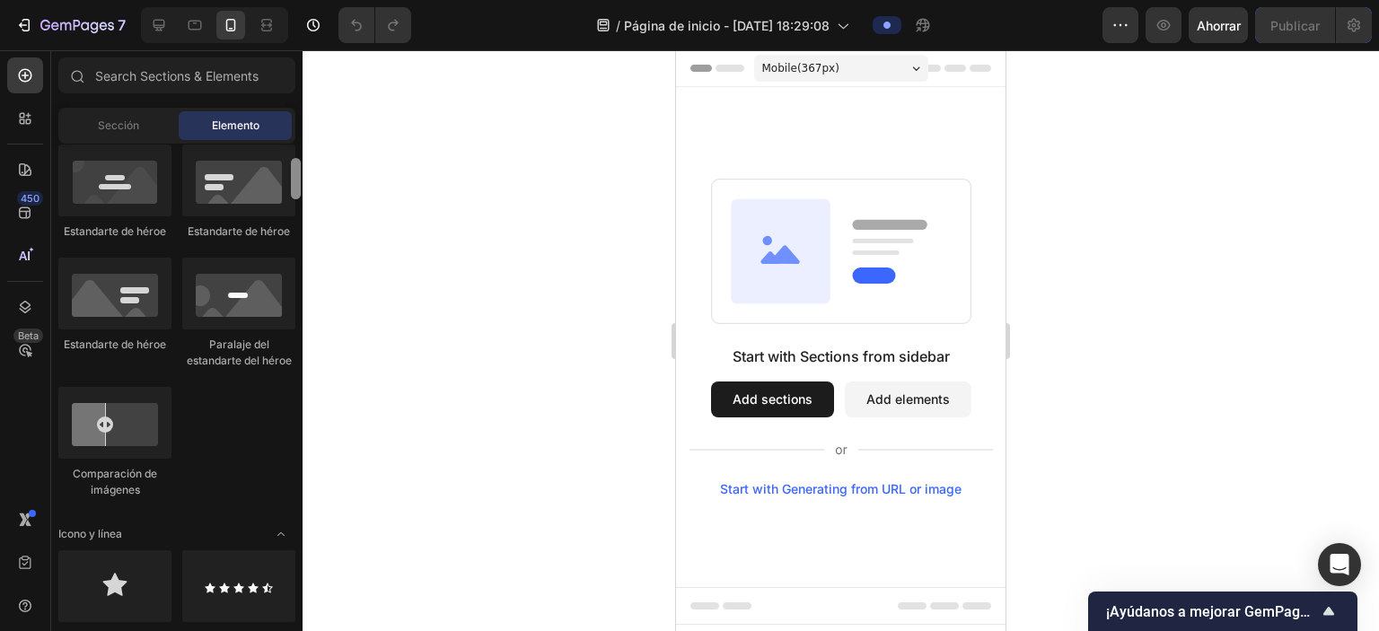
scroll to position [769, 0]
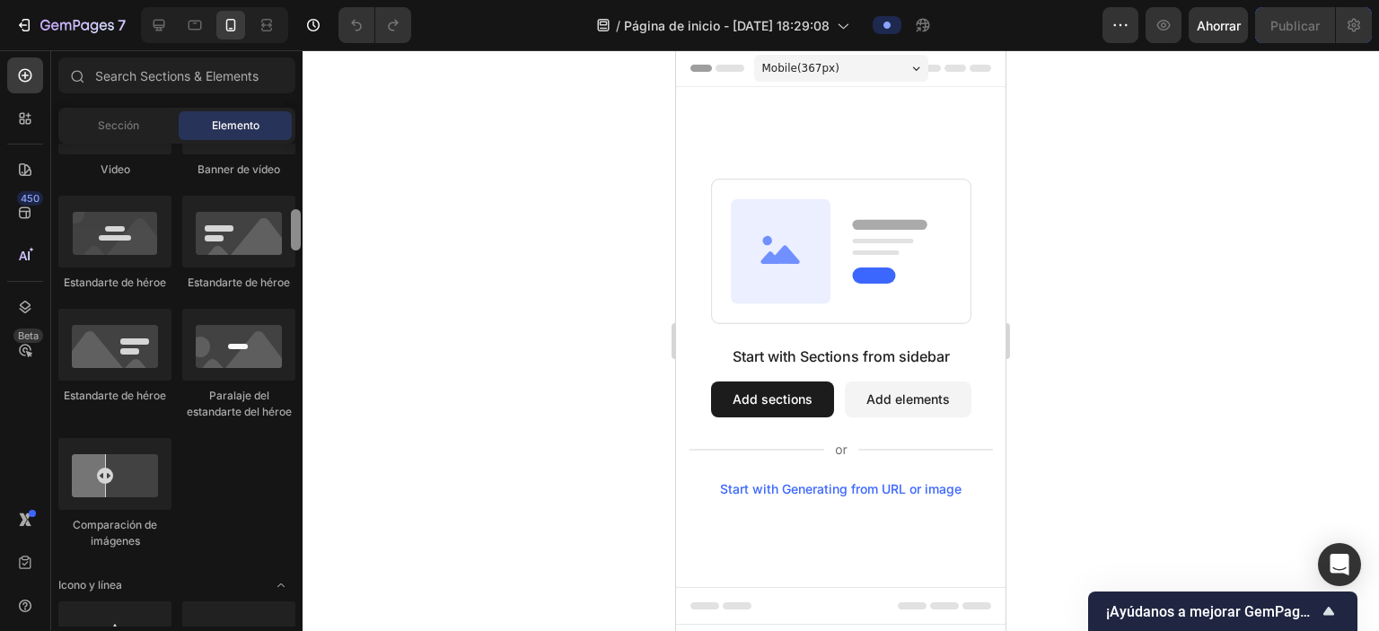
drag, startPoint x: 299, startPoint y: 473, endPoint x: 304, endPoint y: 218, distance: 255.1
click at [304, 0] on div "7 / Página de inicio - [DATE] 18:29:08 Avance Ahorrar Publicar 450 Beta Seccion…" at bounding box center [689, 0] width 1379 height 0
click at [173, 217] on div "Imagen Imagen Video Banner de vídeo Estandarte de héroe Estandarte de héroe Est…" at bounding box center [176, 267] width 237 height 596
click at [212, 230] on div at bounding box center [238, 232] width 113 height 72
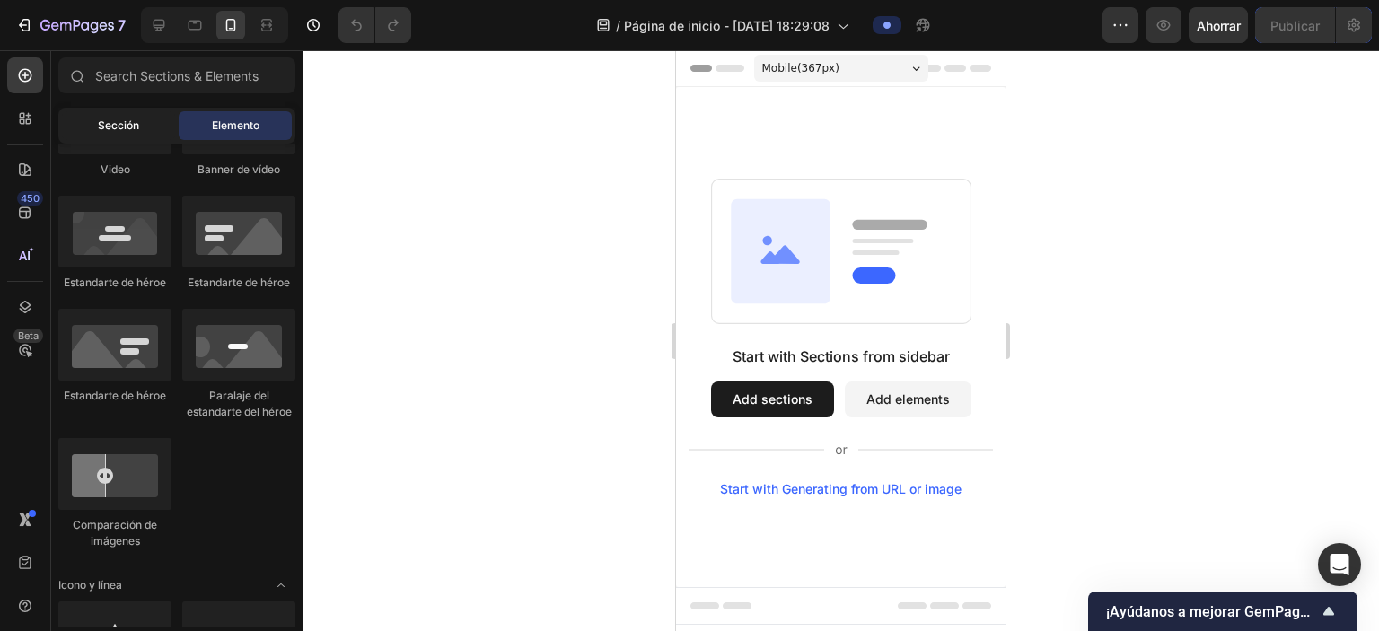
click at [119, 133] on span "Sección" at bounding box center [118, 126] width 41 height 16
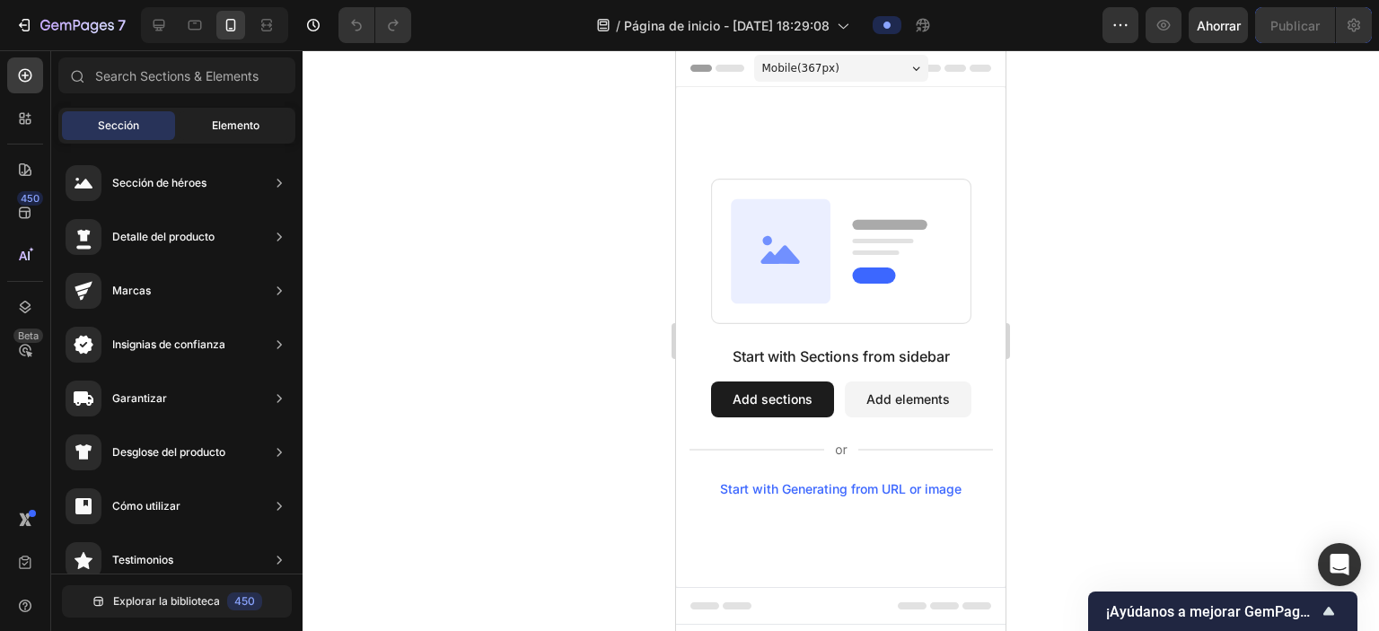
click at [225, 130] on font "Elemento" at bounding box center [236, 125] width 48 height 13
